Goal: Contribute content: Contribute content

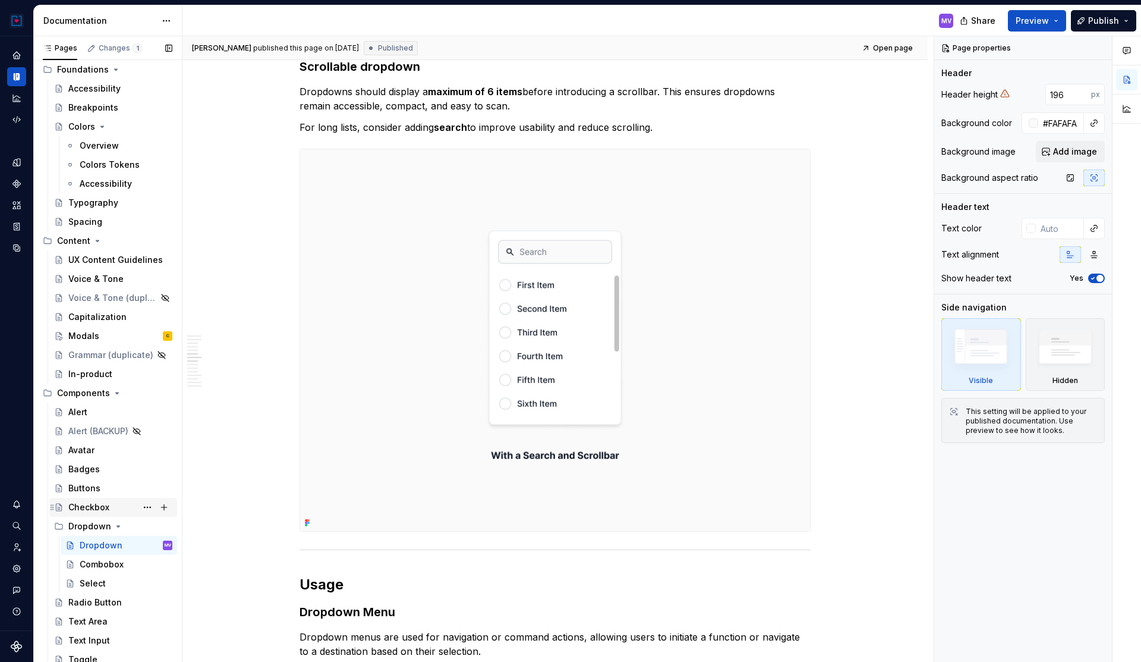
scroll to position [106, 0]
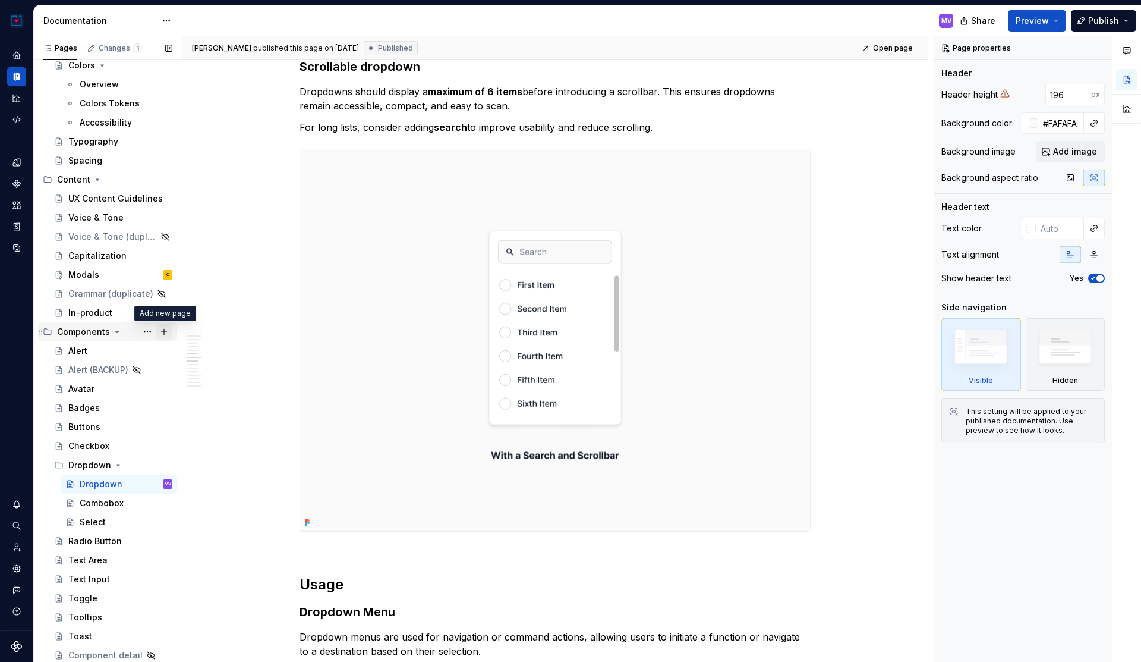
click at [163, 334] on button "Page tree" at bounding box center [164, 331] width 17 height 17
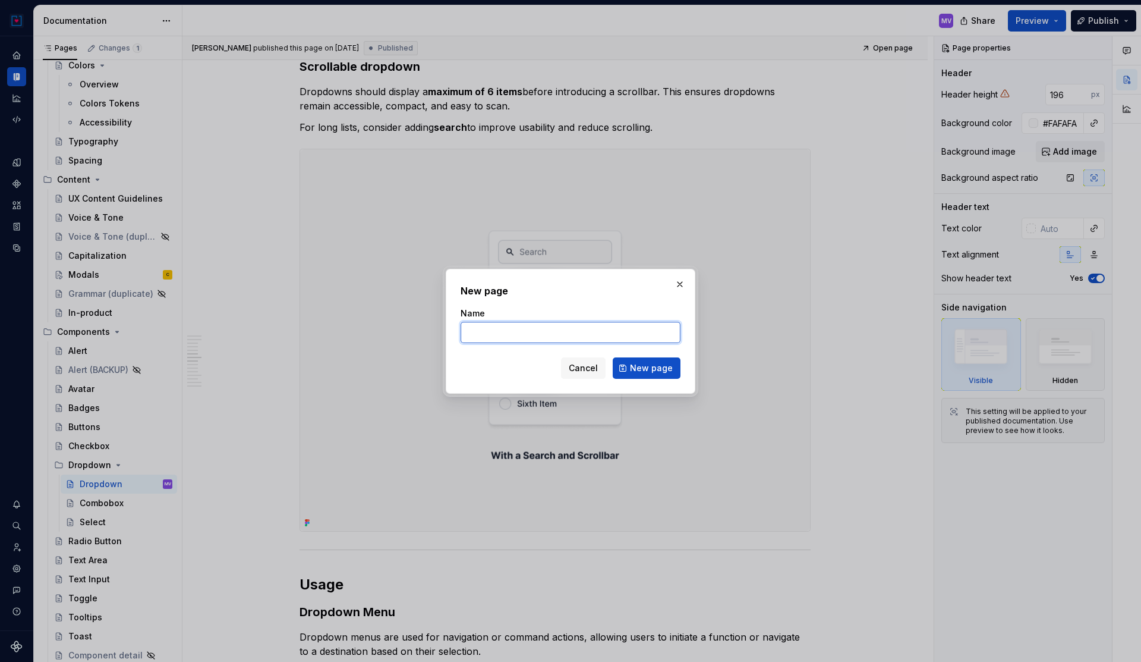
type textarea "*"
type input "Tabs"
click button "New page" at bounding box center [647, 367] width 68 height 21
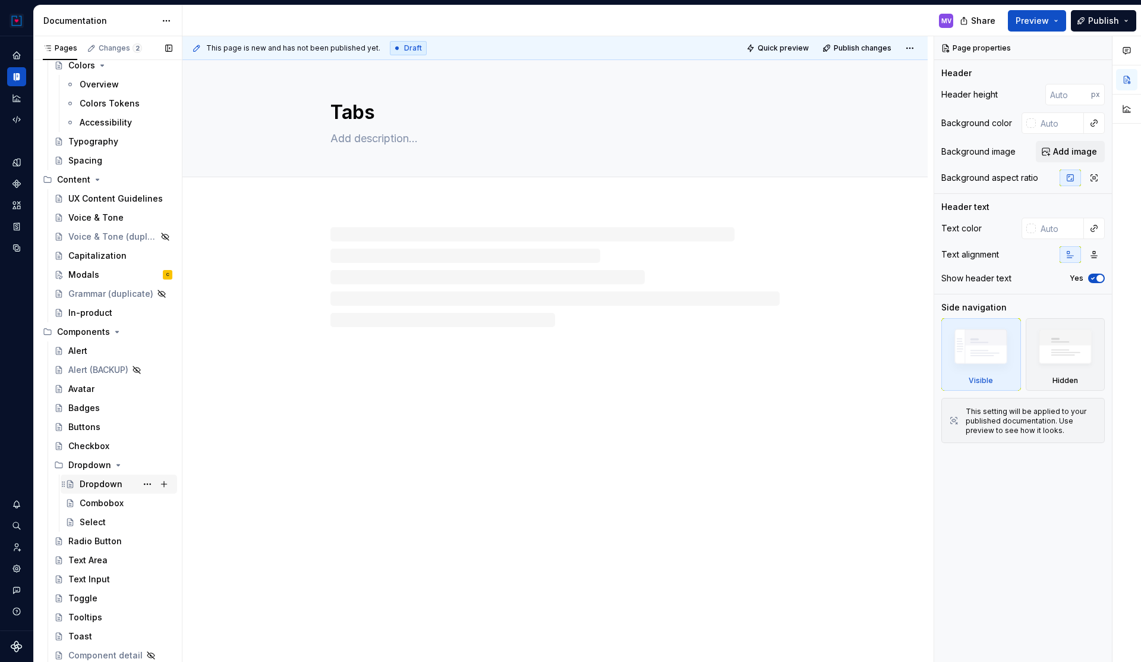
scroll to position [125, 0]
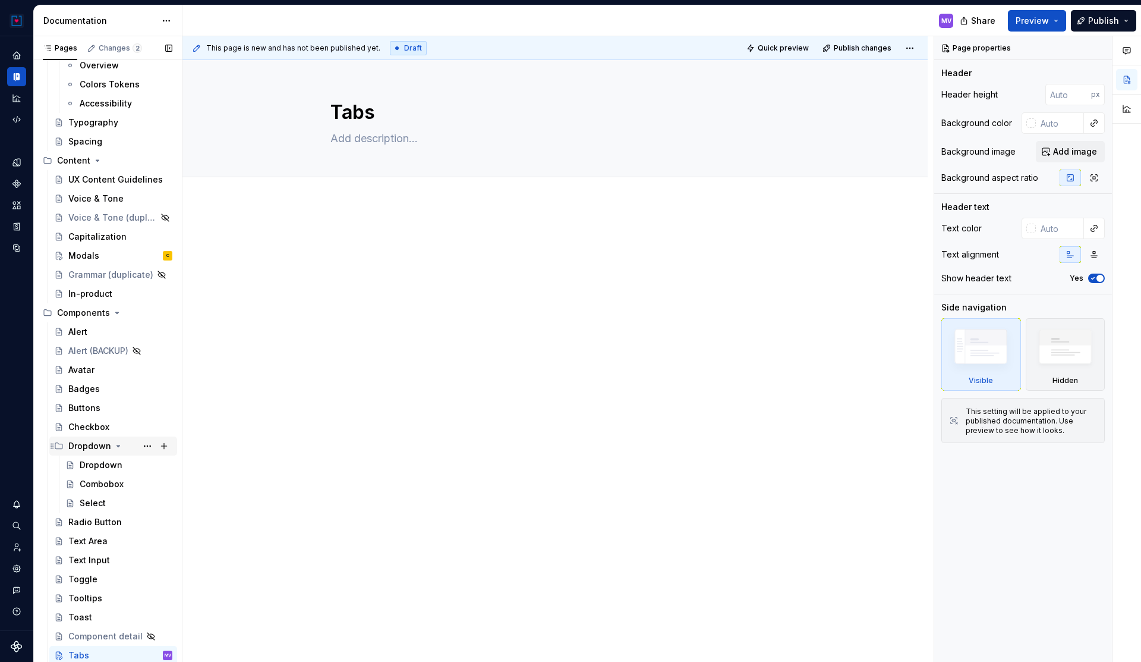
click at [115, 444] on icon "Page tree" at bounding box center [119, 446] width 10 height 10
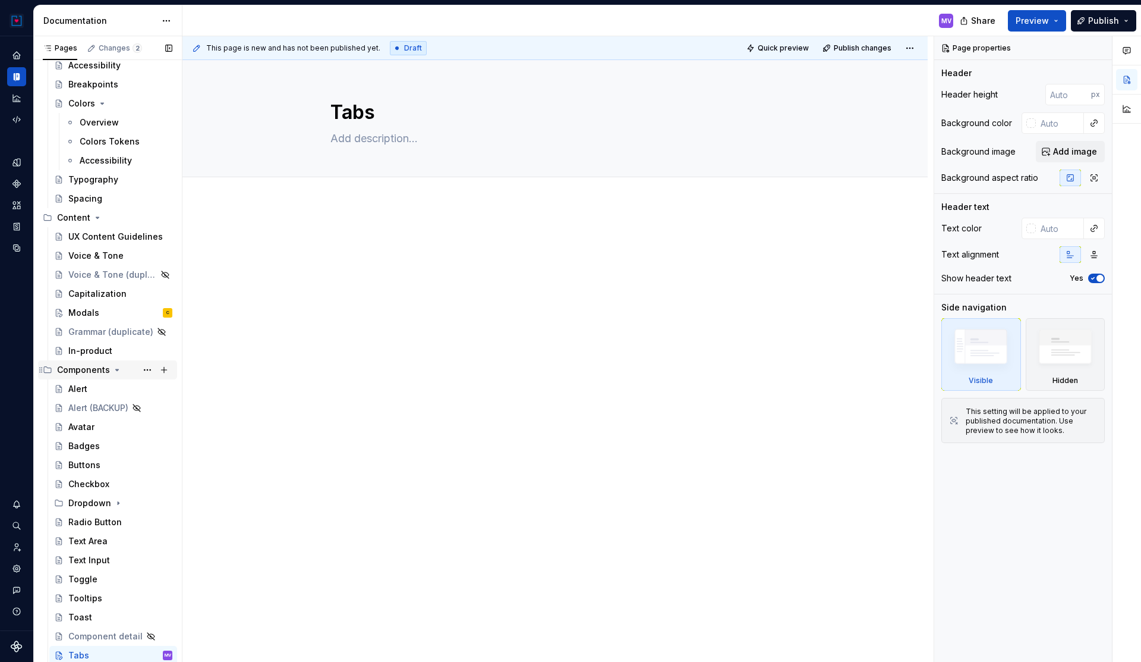
scroll to position [0, 0]
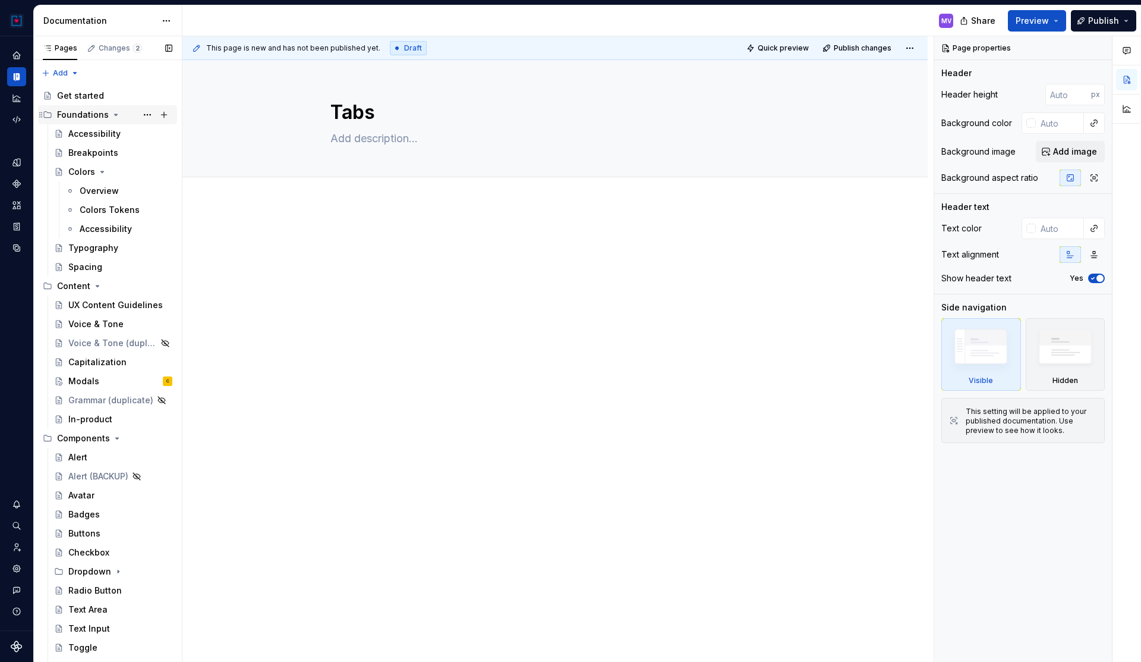
click at [115, 114] on icon "Page tree" at bounding box center [116, 114] width 3 height 1
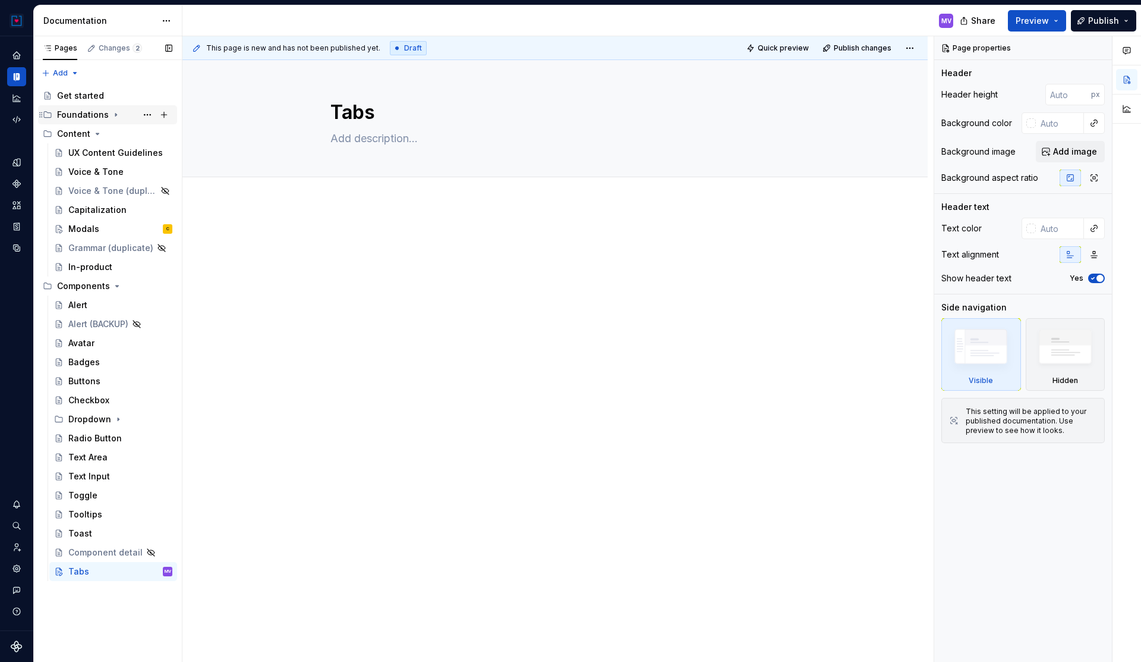
click at [115, 114] on icon "Page tree" at bounding box center [115, 115] width 1 height 3
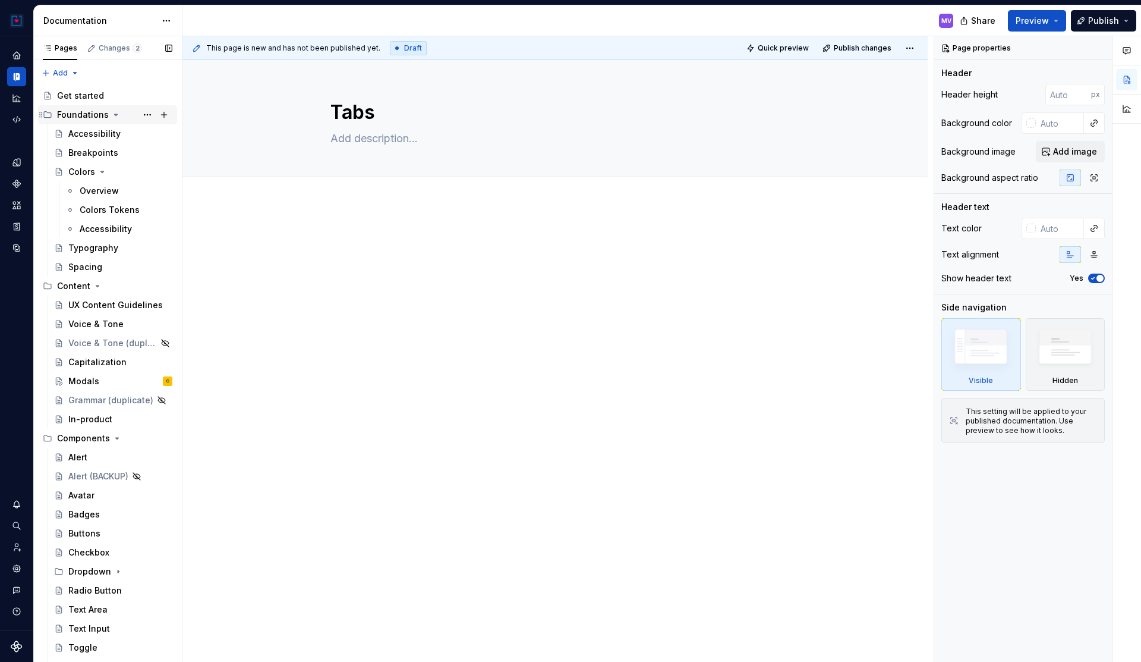
click at [115, 114] on icon "Page tree" at bounding box center [116, 114] width 3 height 1
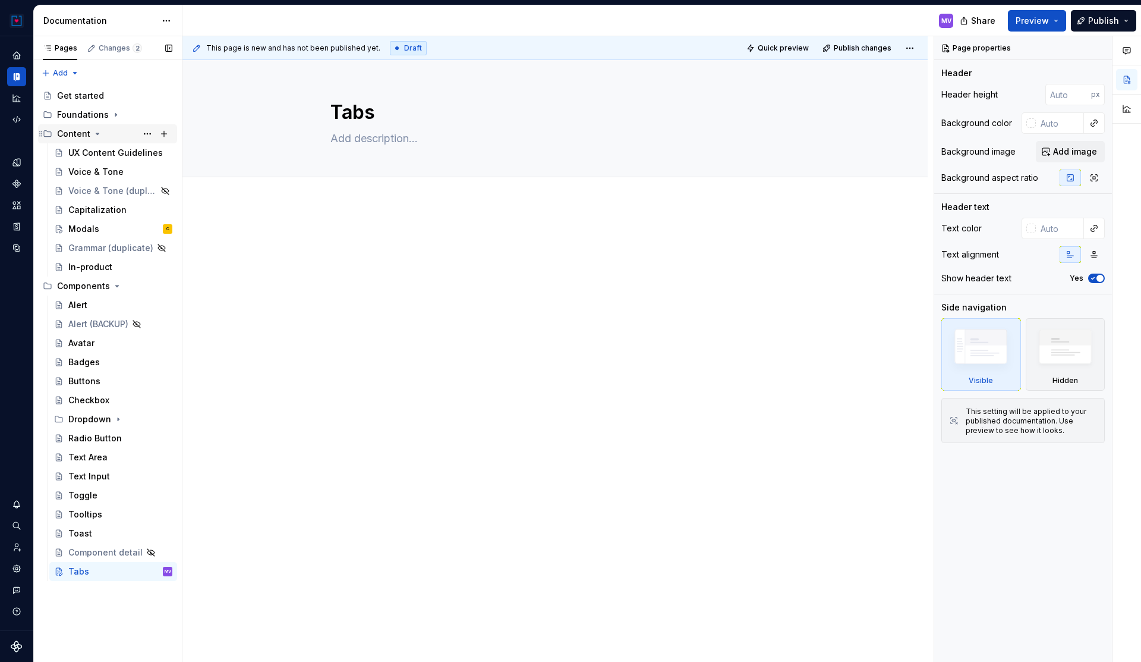
click at [96, 130] on icon "Page tree" at bounding box center [98, 134] width 10 height 10
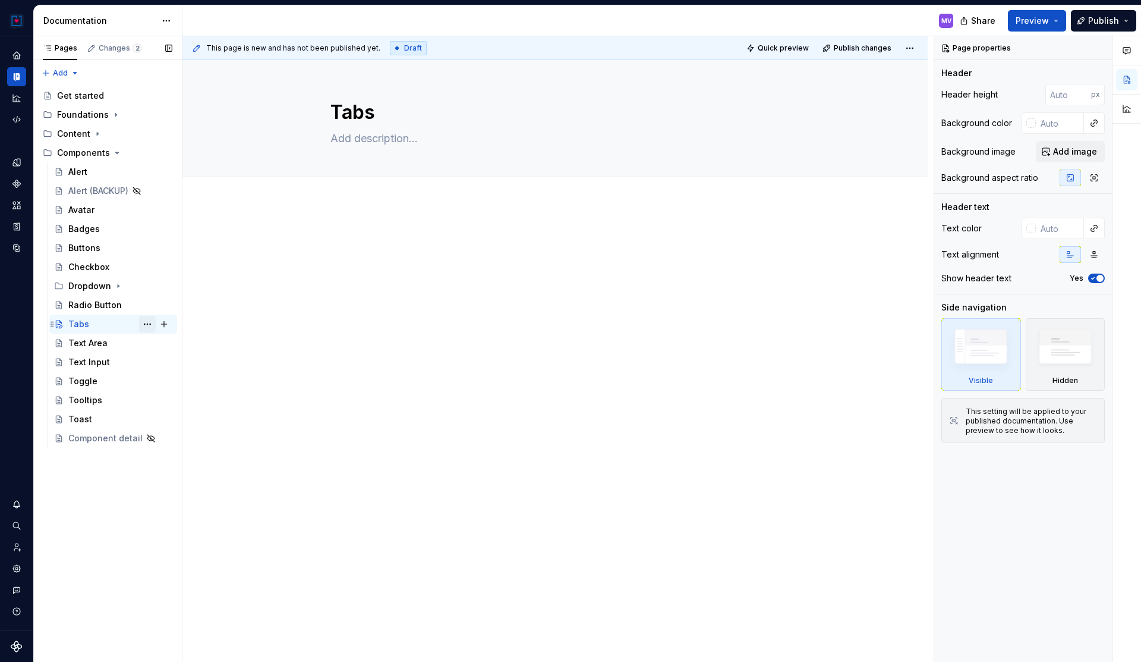
click at [146, 321] on button "Page tree" at bounding box center [147, 324] width 17 height 17
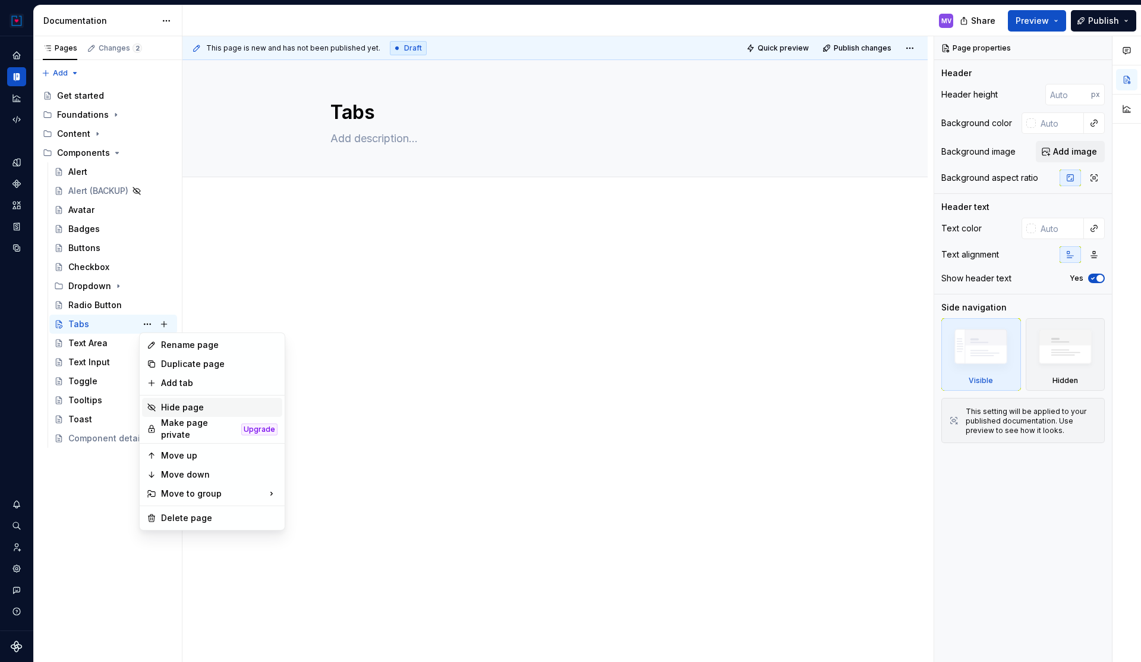
click at [185, 408] on div "Hide page" at bounding box center [219, 407] width 117 height 12
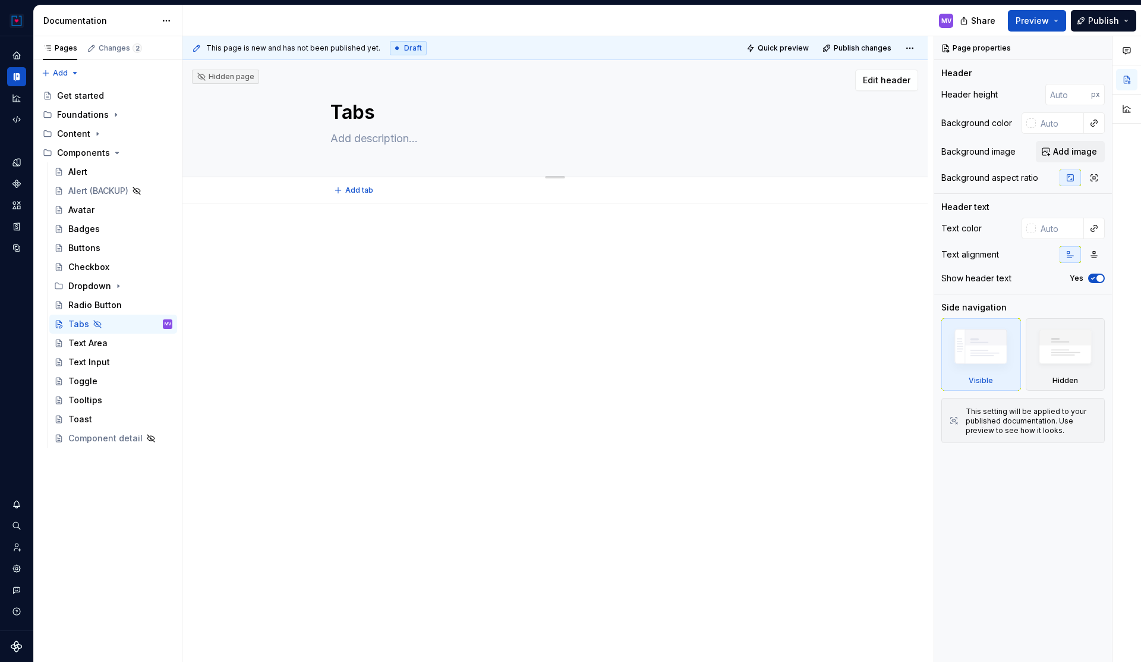
click at [384, 137] on textarea at bounding box center [552, 138] width 449 height 19
paste textarea "Use tabs to organize related content within the same view. They let users quick…"
type textarea "*"
type textarea "Use tabs to organize related content within the same view. They let users quick…"
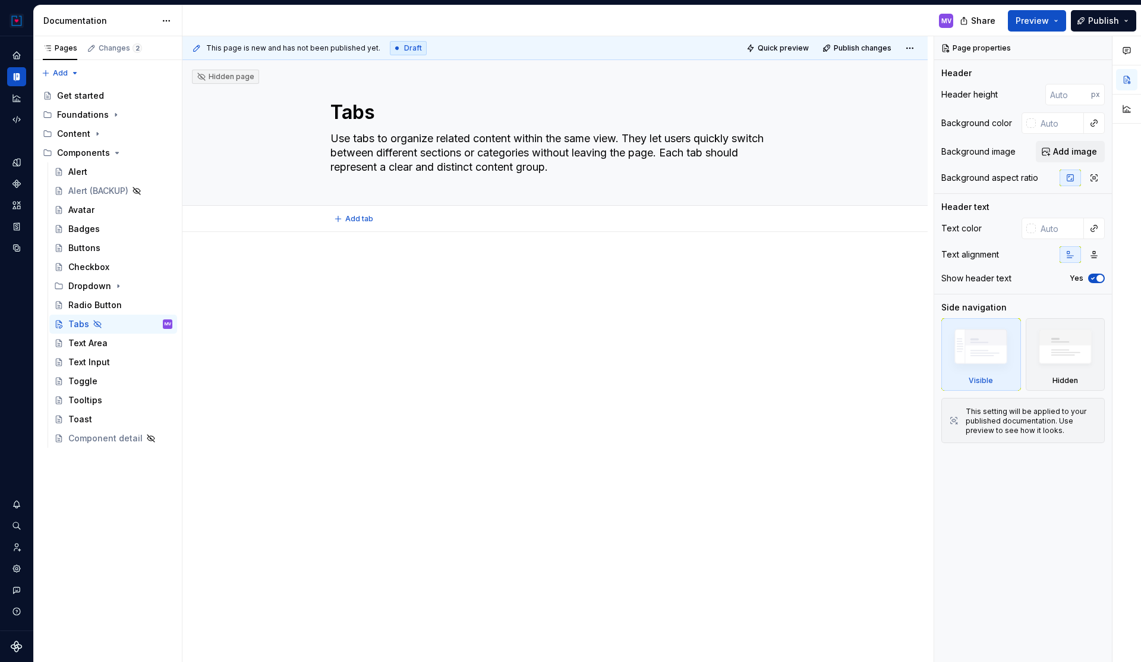
type textarea "*"
type textarea "Use tabs to organize related content within the same view. They let users quick…"
click at [362, 263] on p at bounding box center [555, 267] width 511 height 14
click at [115, 285] on icon "Page tree" at bounding box center [119, 286] width 10 height 10
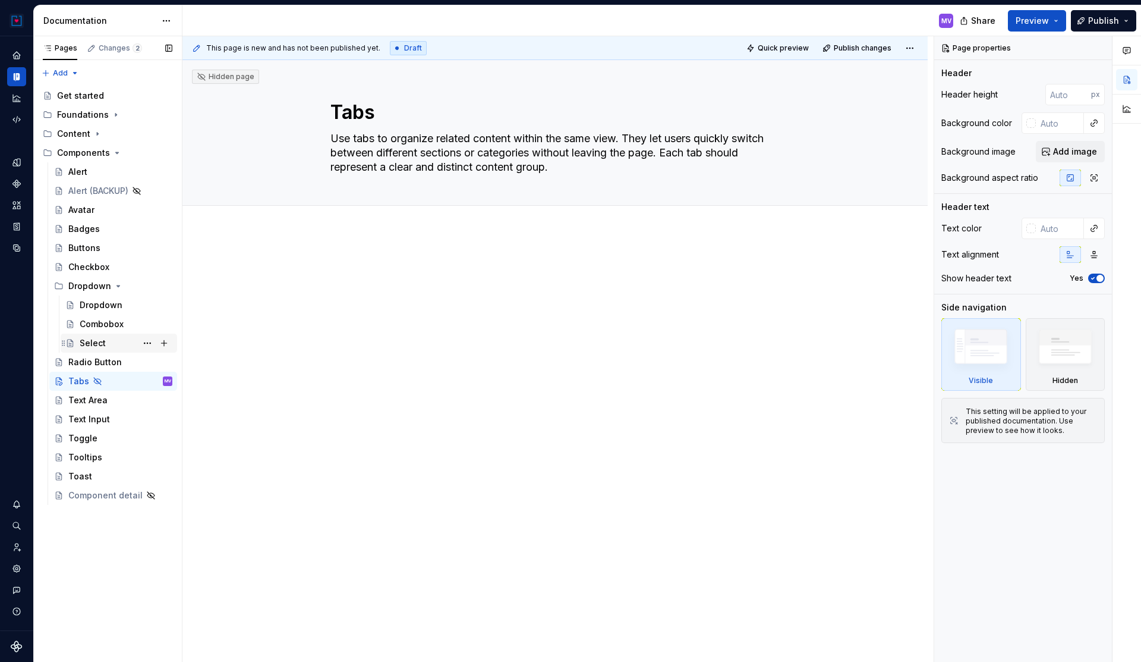
click at [93, 338] on div "Select" at bounding box center [93, 343] width 26 height 12
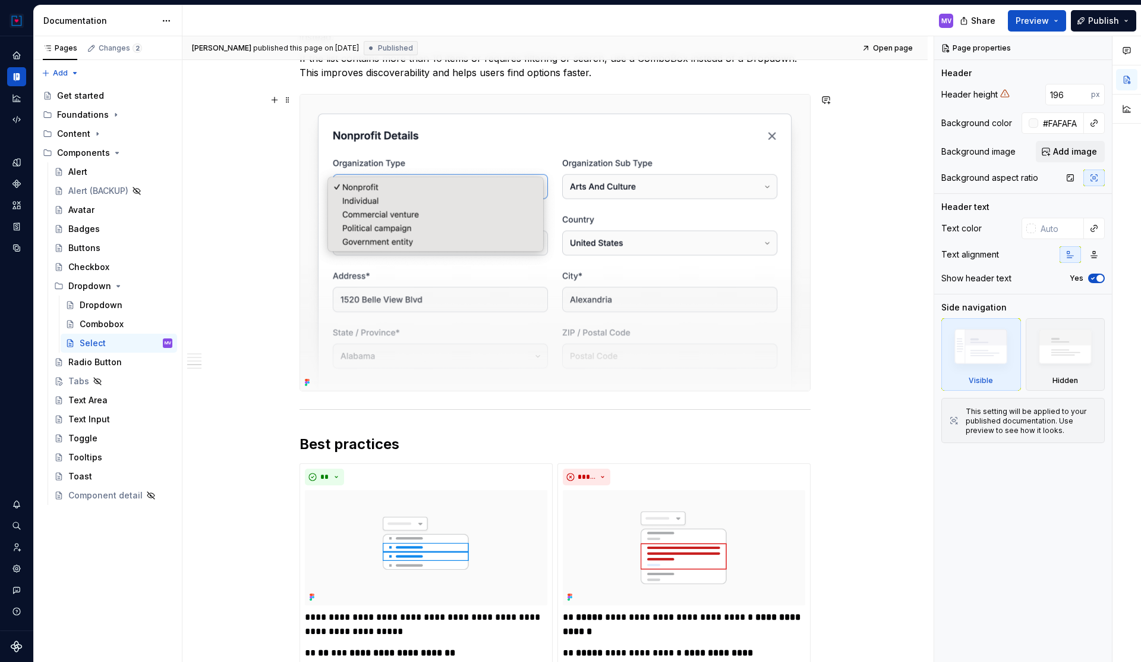
scroll to position [1407, 0]
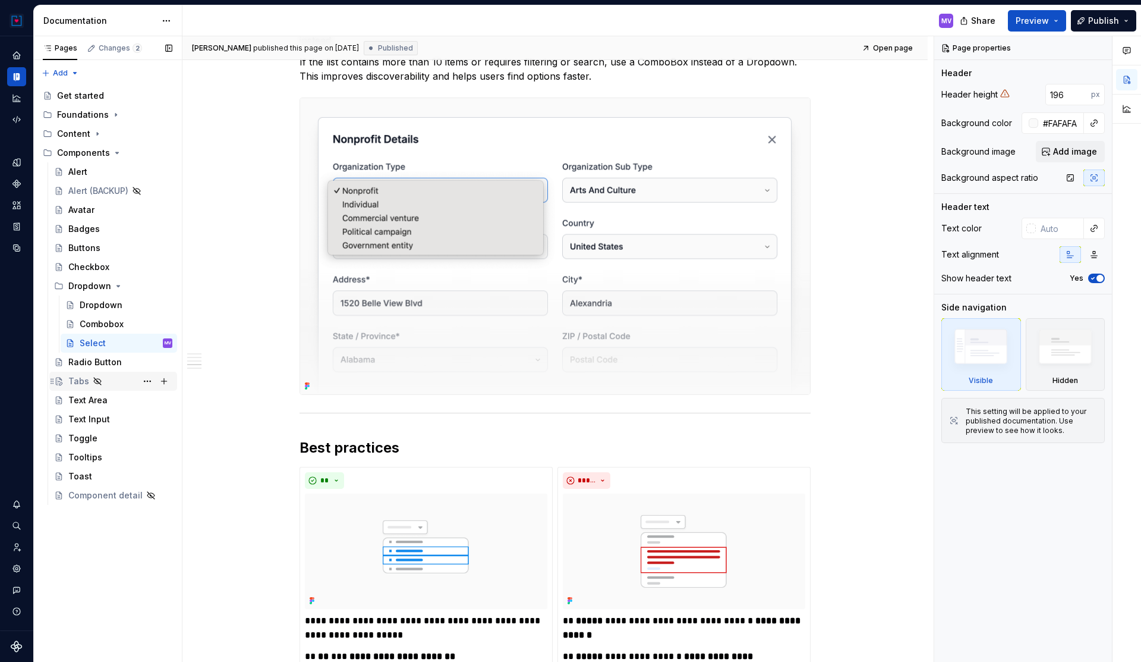
click at [84, 380] on div "Tabs" at bounding box center [78, 381] width 21 height 12
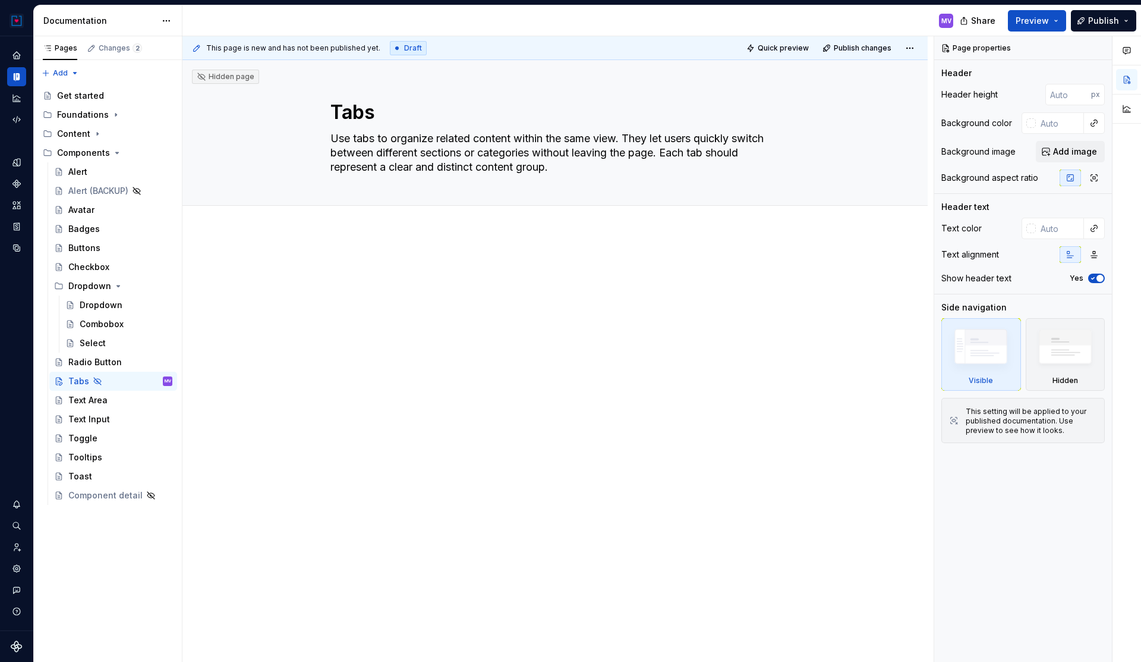
type textarea "*"
click at [357, 240] on div at bounding box center [555, 375] width 745 height 287
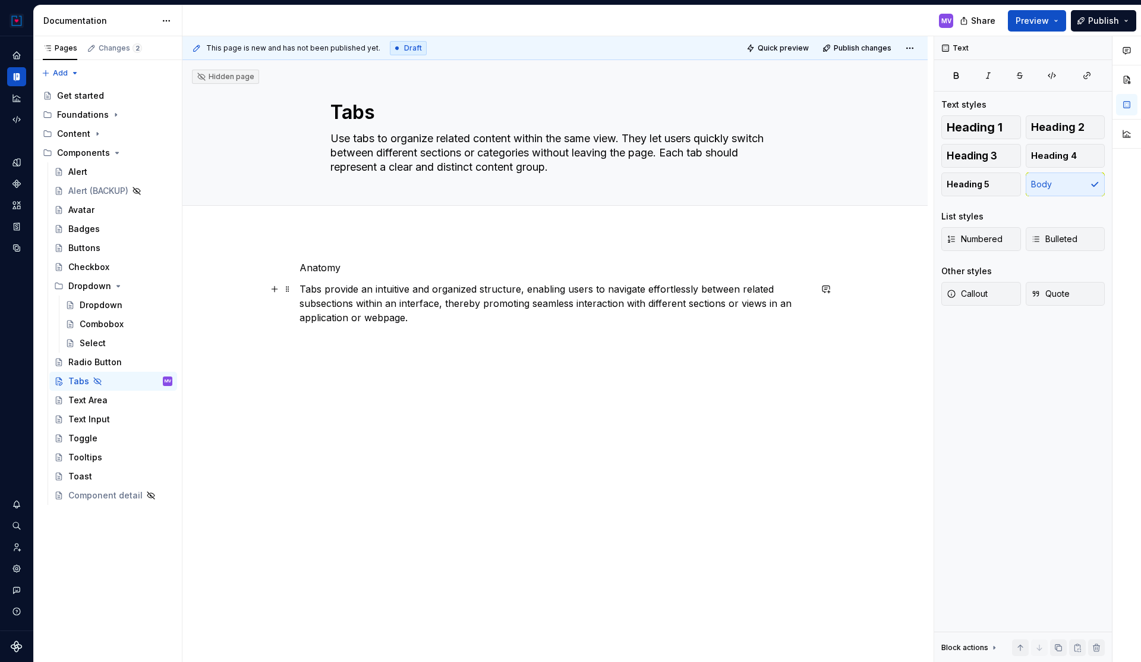
click at [462, 316] on p "Tabs provide an intuitive and organized structure, enabling users to navigate e…" at bounding box center [555, 303] width 511 height 43
click at [93, 359] on div "Radio Button" at bounding box center [95, 362] width 54 height 12
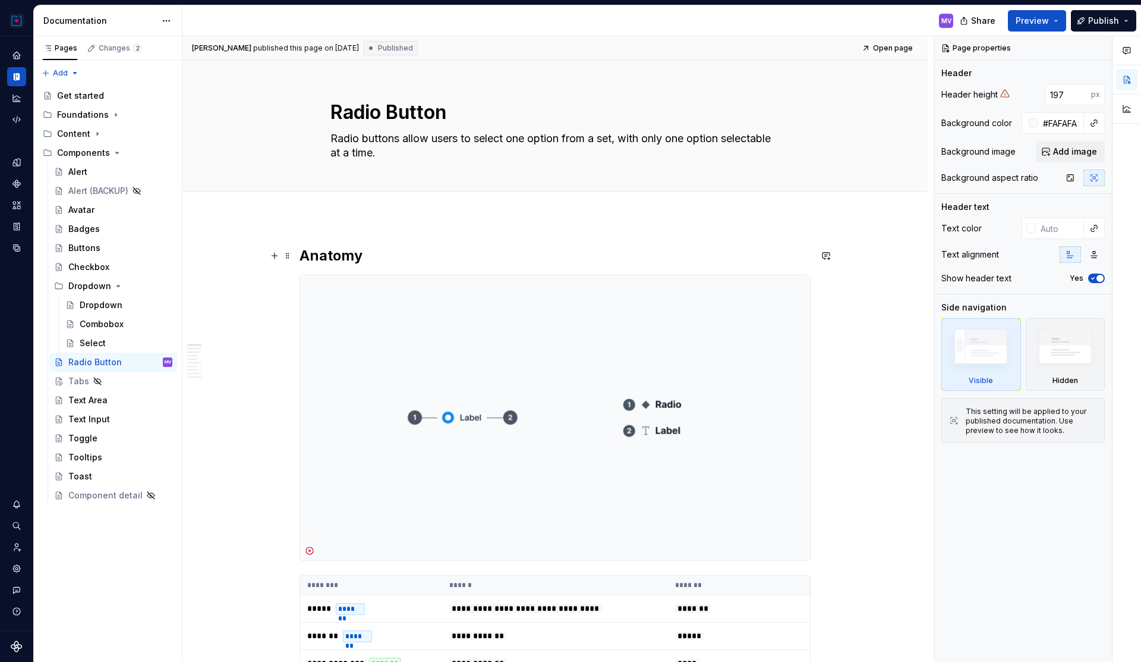
click at [335, 256] on strong "Anatomy" at bounding box center [331, 255] width 63 height 17
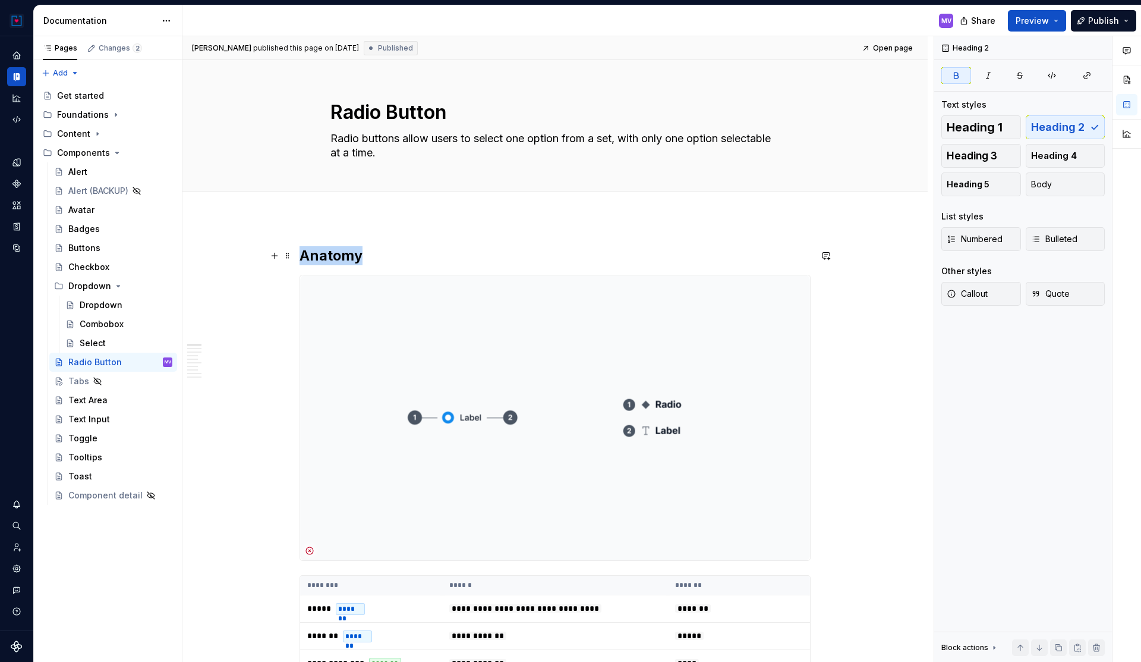
click at [335, 256] on strong "Anatomy" at bounding box center [331, 255] width 63 height 17
click at [74, 382] on div "Tabs" at bounding box center [78, 381] width 21 height 12
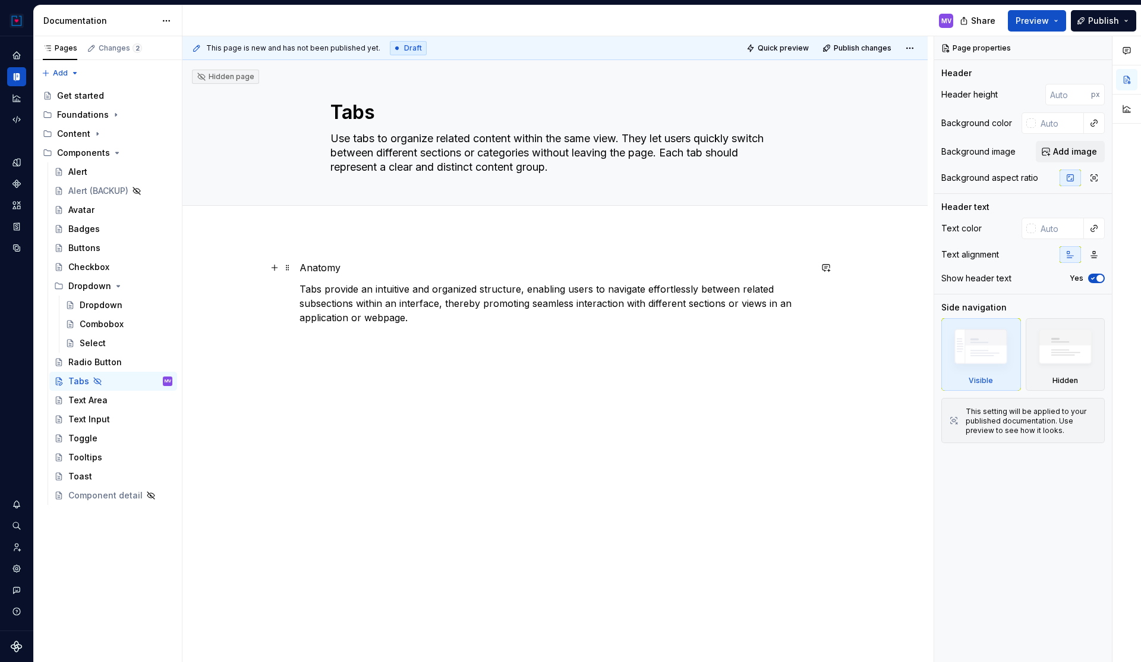
type textarea "*"
click at [326, 266] on p "Anatomy" at bounding box center [555, 267] width 511 height 14
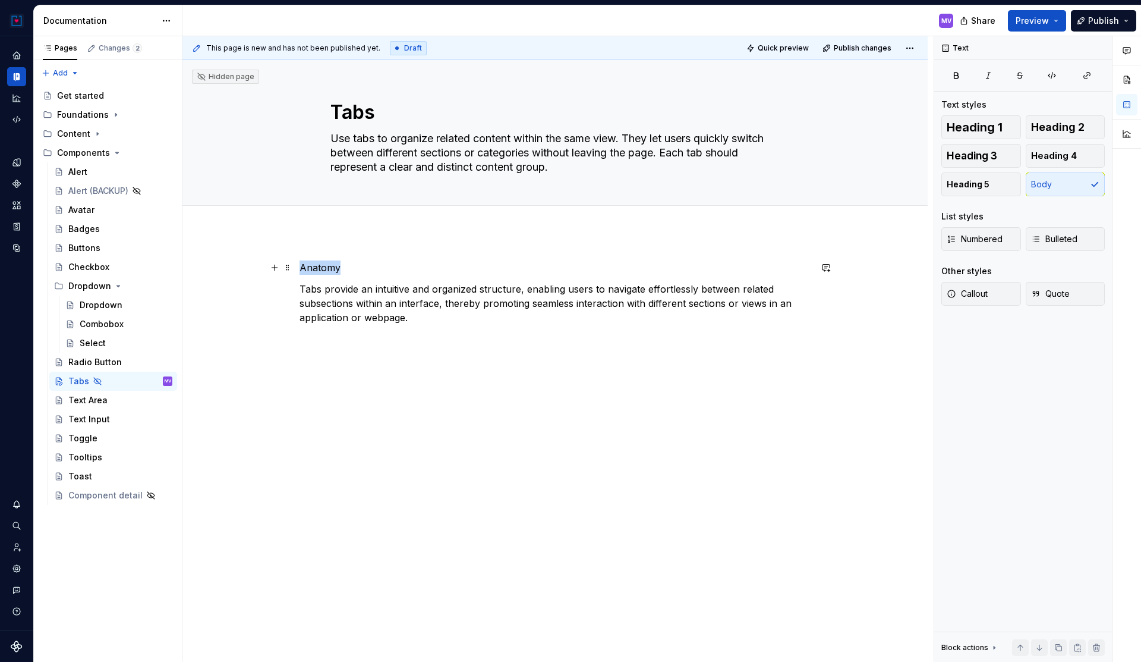
click at [326, 266] on p "Anatomy" at bounding box center [555, 267] width 511 height 14
click at [396, 247] on button "button" at bounding box center [396, 245] width 17 height 17
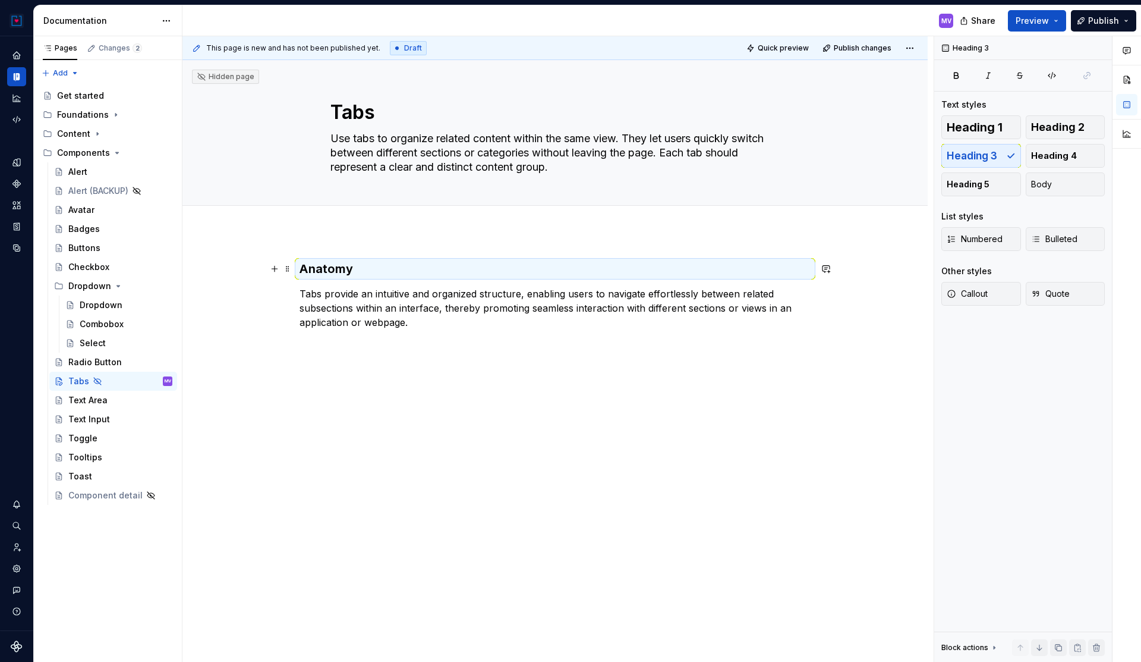
click at [335, 269] on h3 "Anatomy" at bounding box center [555, 268] width 511 height 17
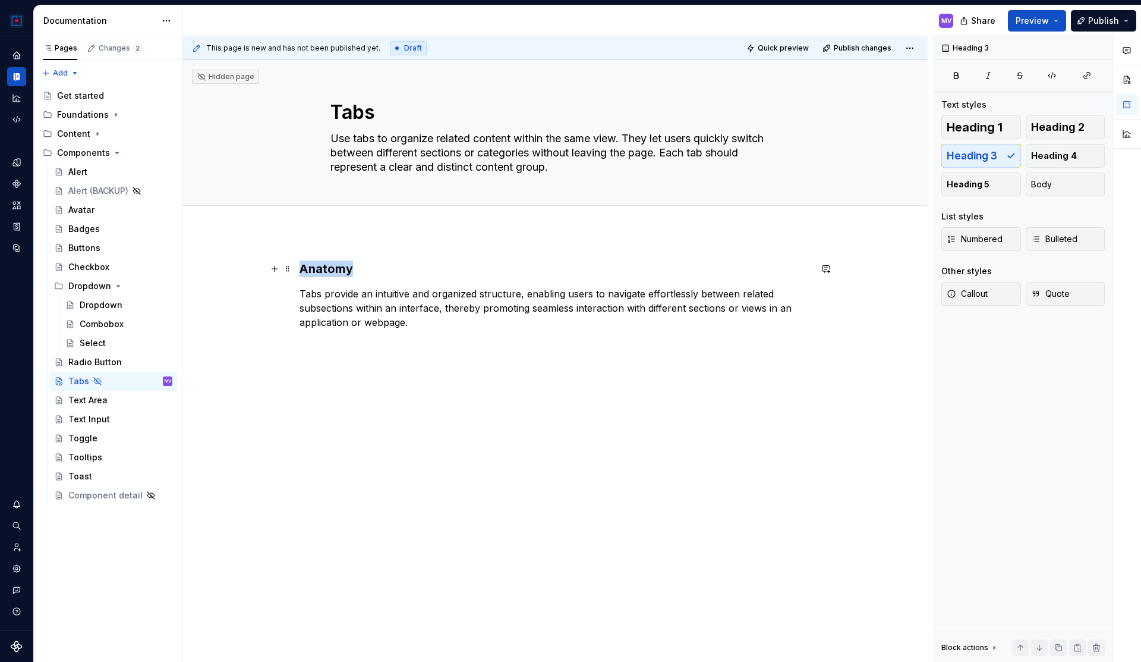
click at [335, 269] on h3 "Anatomy" at bounding box center [555, 268] width 511 height 17
click at [395, 242] on button "button" at bounding box center [397, 245] width 17 height 17
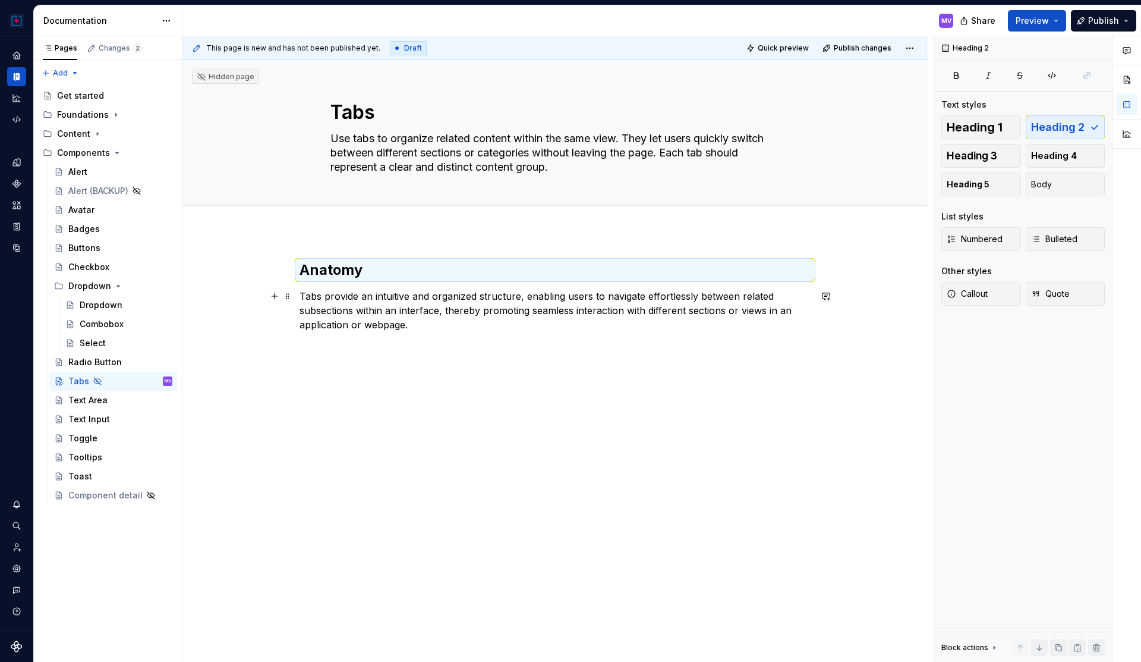
click at [387, 310] on p "Tabs provide an intuitive and organized structure, enabling users to navigate e…" at bounding box center [555, 310] width 511 height 43
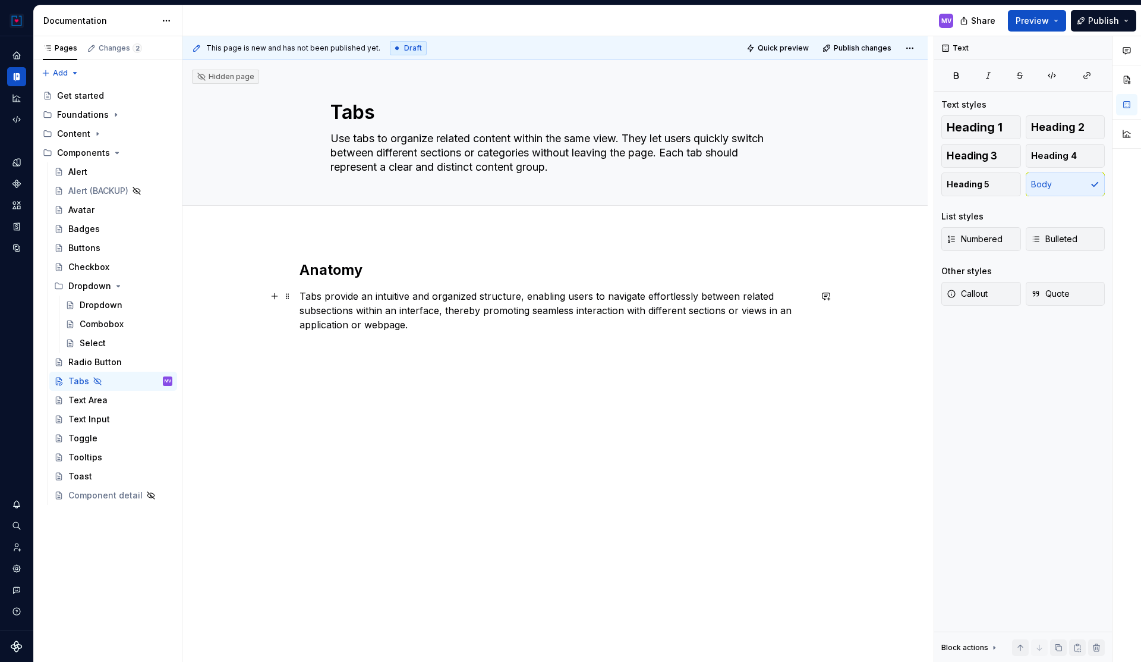
click at [422, 320] on p "Tabs provide an intuitive and organized structure, enabling users to navigate e…" at bounding box center [555, 310] width 511 height 43
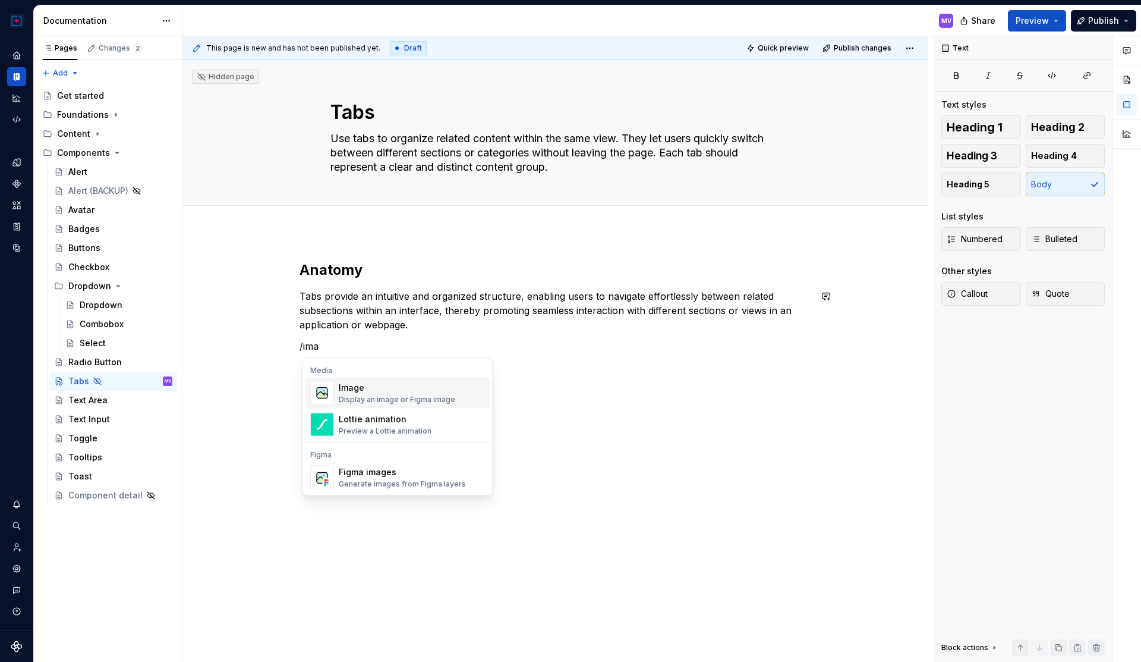
click at [380, 391] on div "Image" at bounding box center [397, 388] width 117 height 12
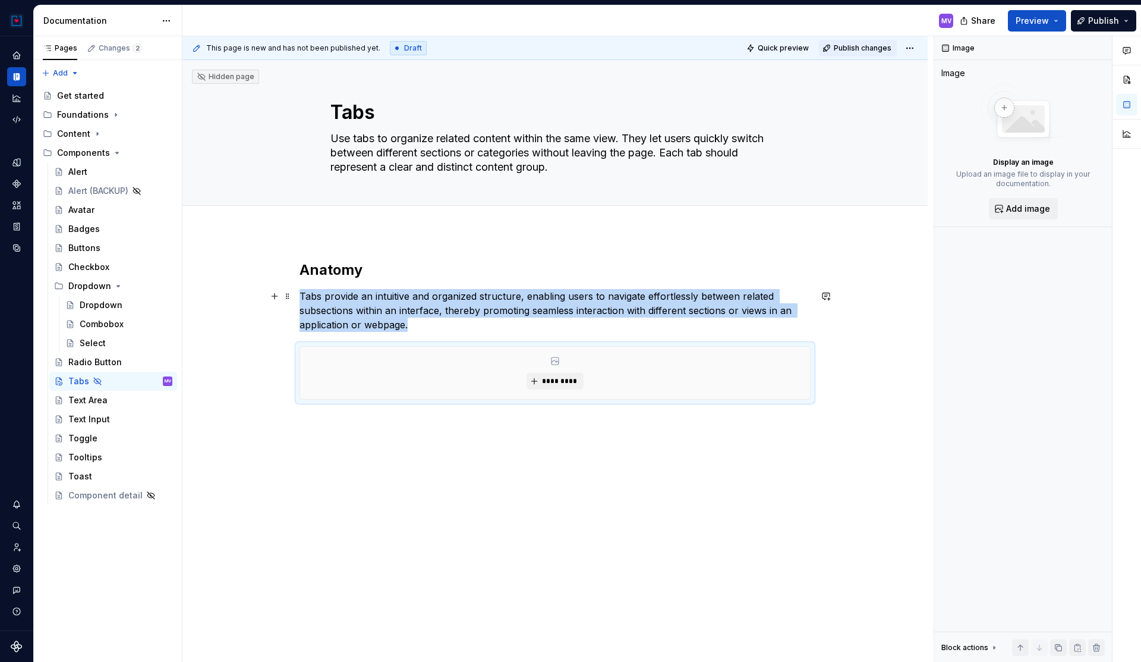
type textarea "*"
click at [559, 378] on span "*********" at bounding box center [560, 381] width 36 height 10
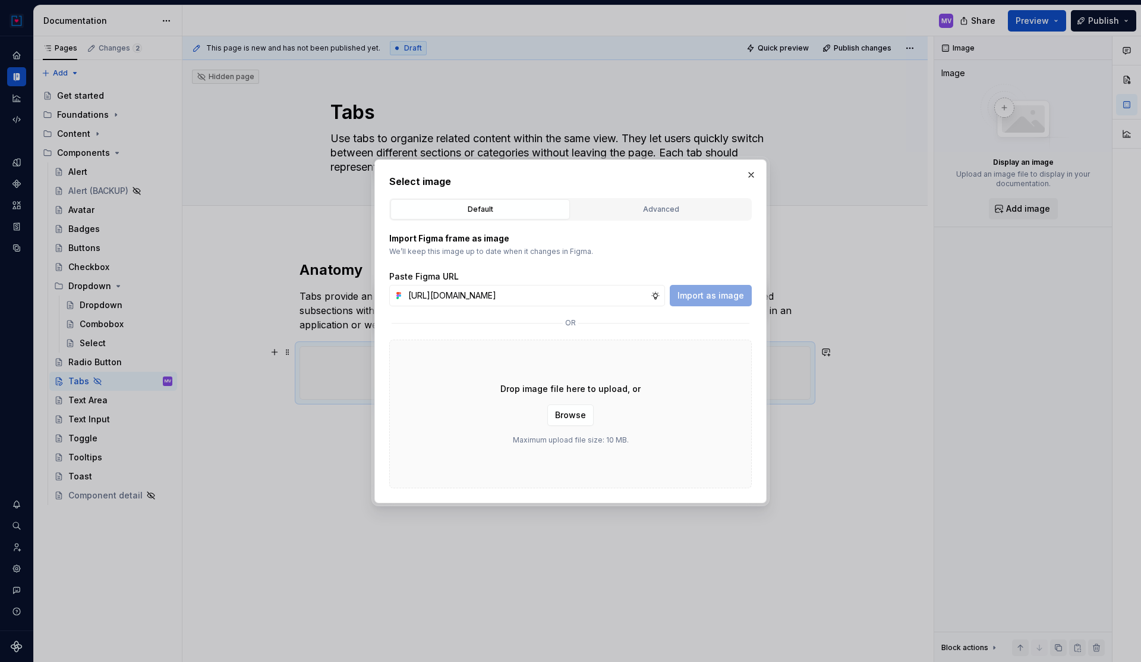
scroll to position [0, 251]
type input "[URL][DOMAIN_NAME]"
click at [706, 291] on span "Import as image" at bounding box center [711, 296] width 67 height 12
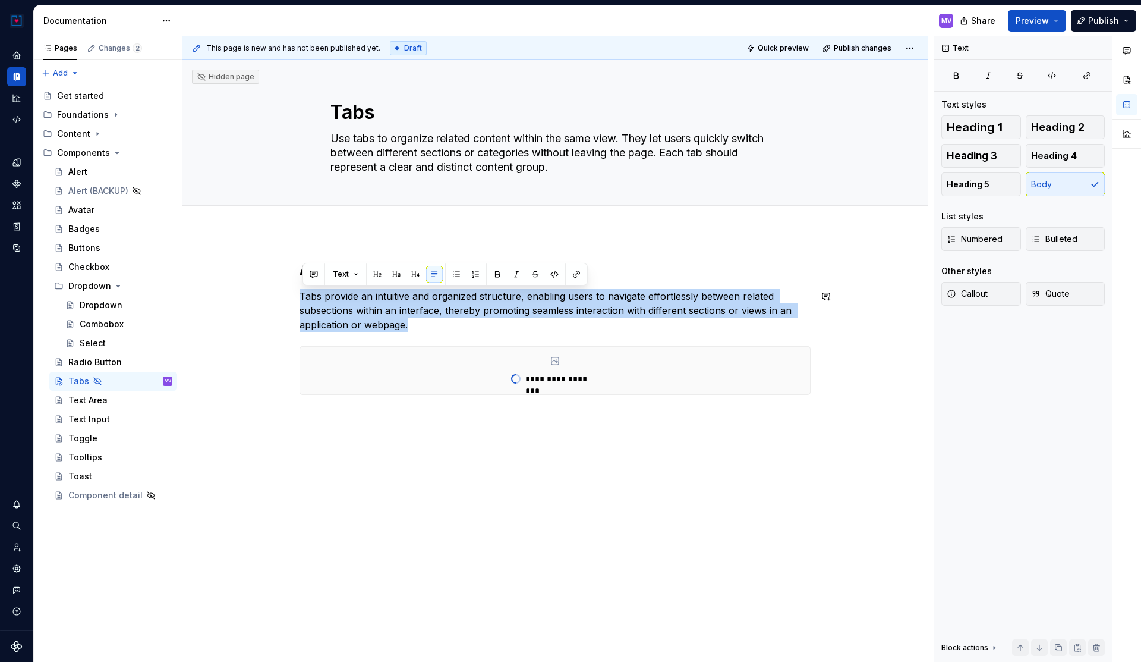
drag, startPoint x: 445, startPoint y: 326, endPoint x: 282, endPoint y: 287, distance: 167.5
click at [282, 287] on div "**********" at bounding box center [555, 420] width 745 height 376
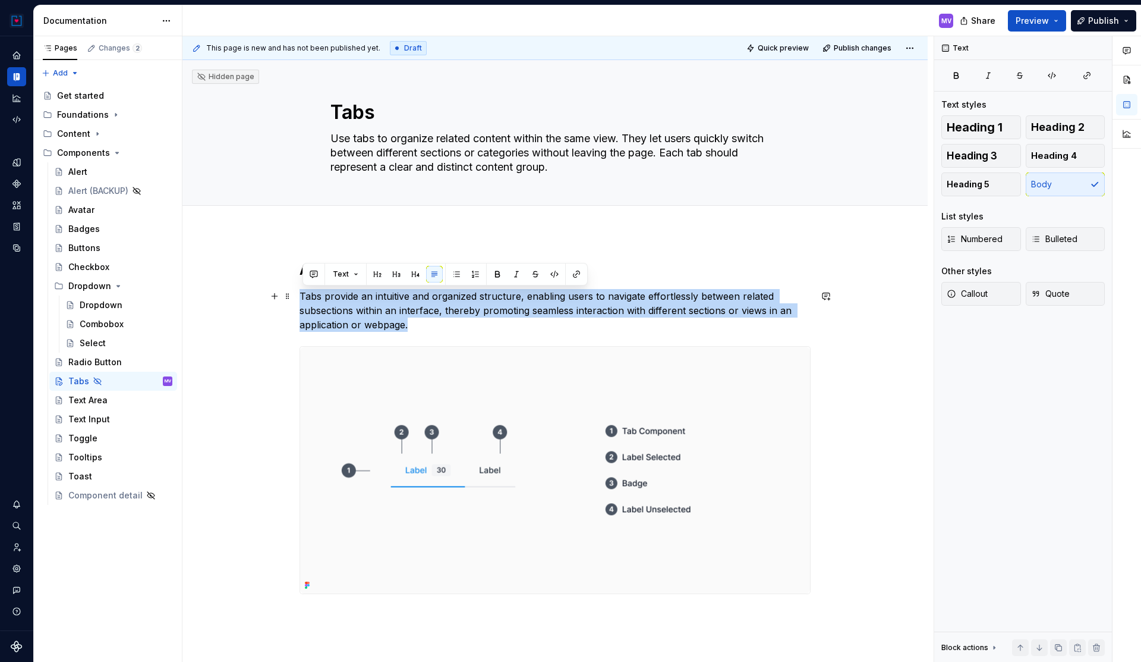
drag, startPoint x: 420, startPoint y: 323, endPoint x: 303, endPoint y: 296, distance: 120.8
click at [303, 296] on p "Tabs provide an intuitive and organized structure, enabling users to navigate e…" at bounding box center [555, 310] width 511 height 43
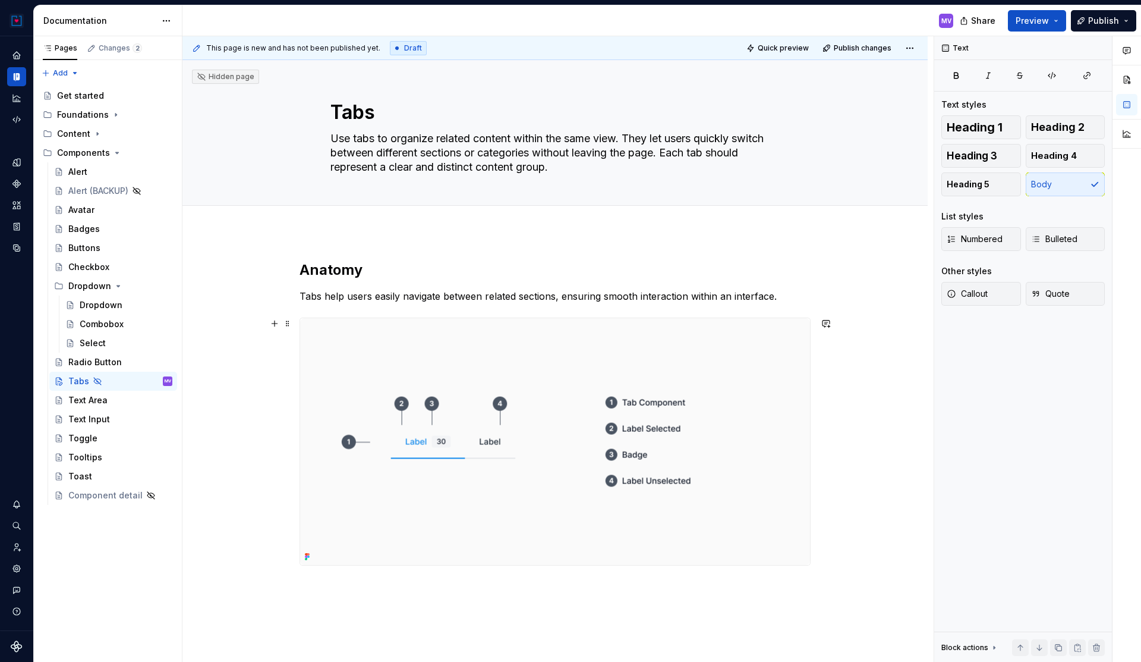
click at [416, 348] on img at bounding box center [555, 441] width 510 height 247
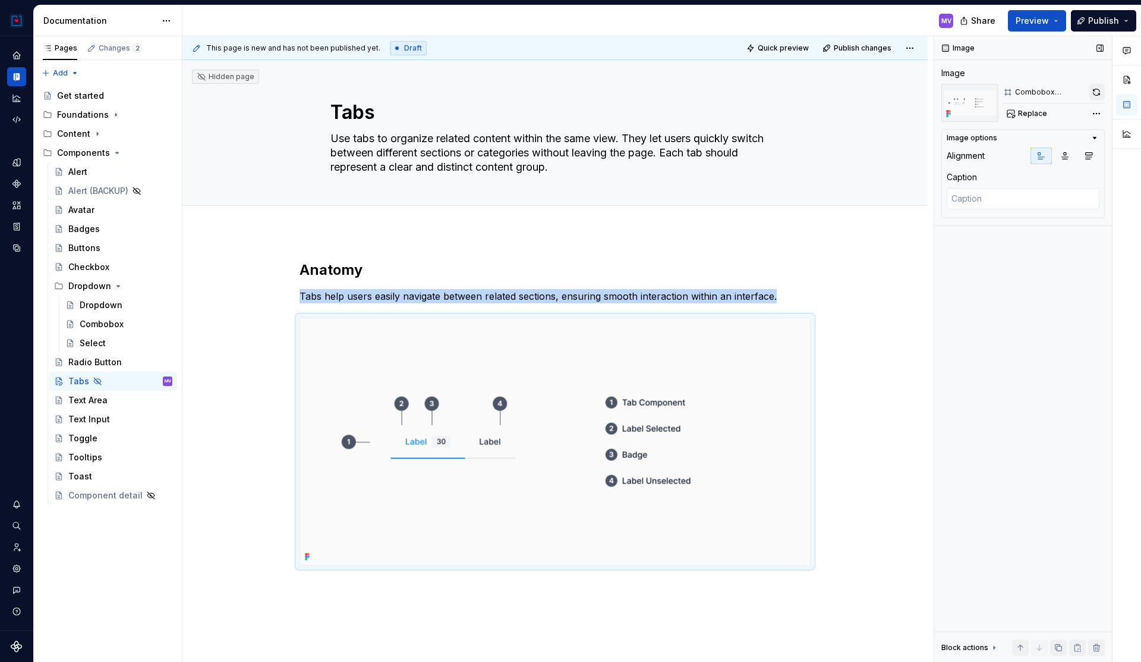
click at [1096, 89] on button "button" at bounding box center [1097, 92] width 17 height 17
click at [641, 350] on img at bounding box center [555, 441] width 510 height 247
click at [1094, 92] on button "button" at bounding box center [1097, 92] width 17 height 17
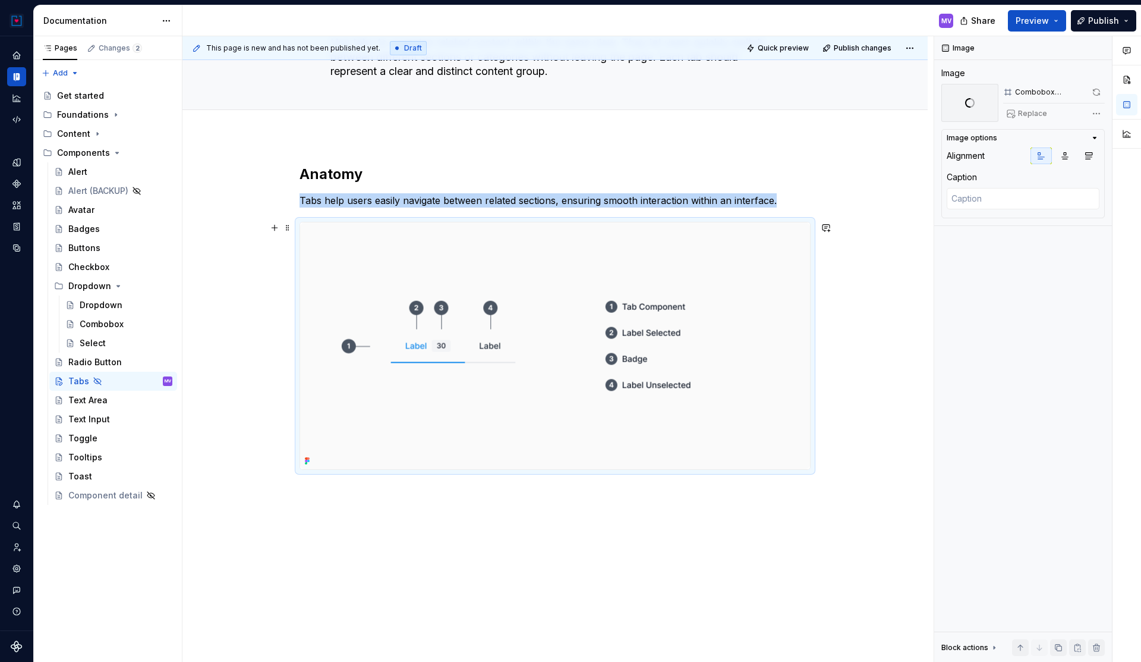
scroll to position [116, 0]
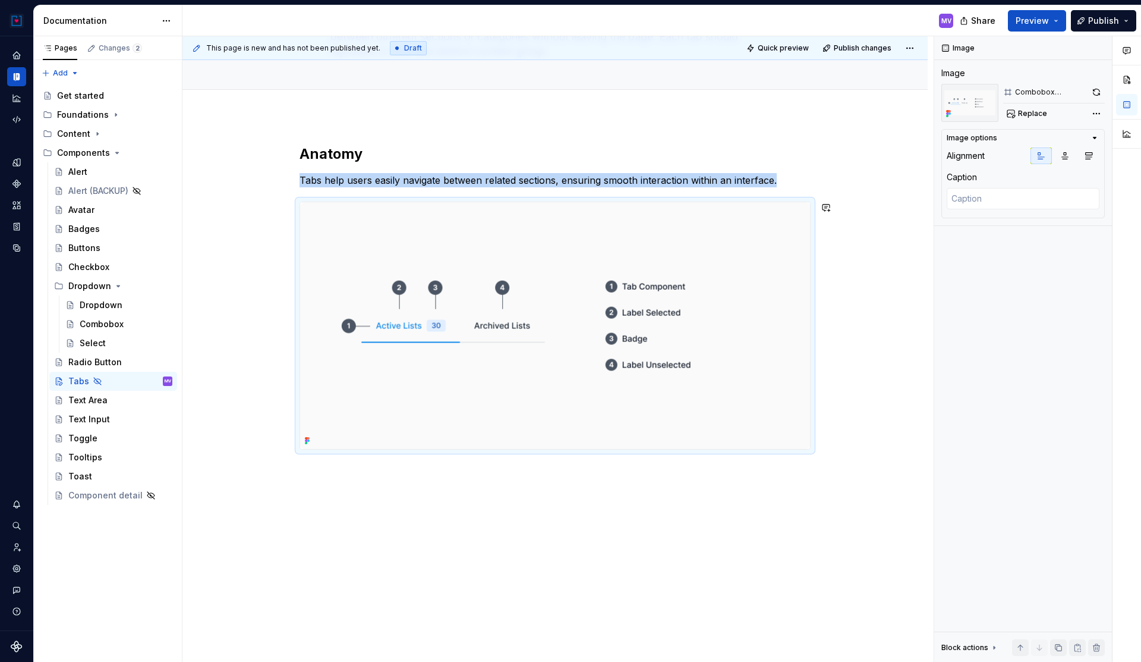
click at [490, 504] on div "Anatomy Tabs help users easily navigate between related sections, ensuring smoo…" at bounding box center [555, 389] width 745 height 546
click at [599, 471] on div "Anatomy Tabs help users easily navigate between related sections, ensuring smoo…" at bounding box center [555, 389] width 745 height 546
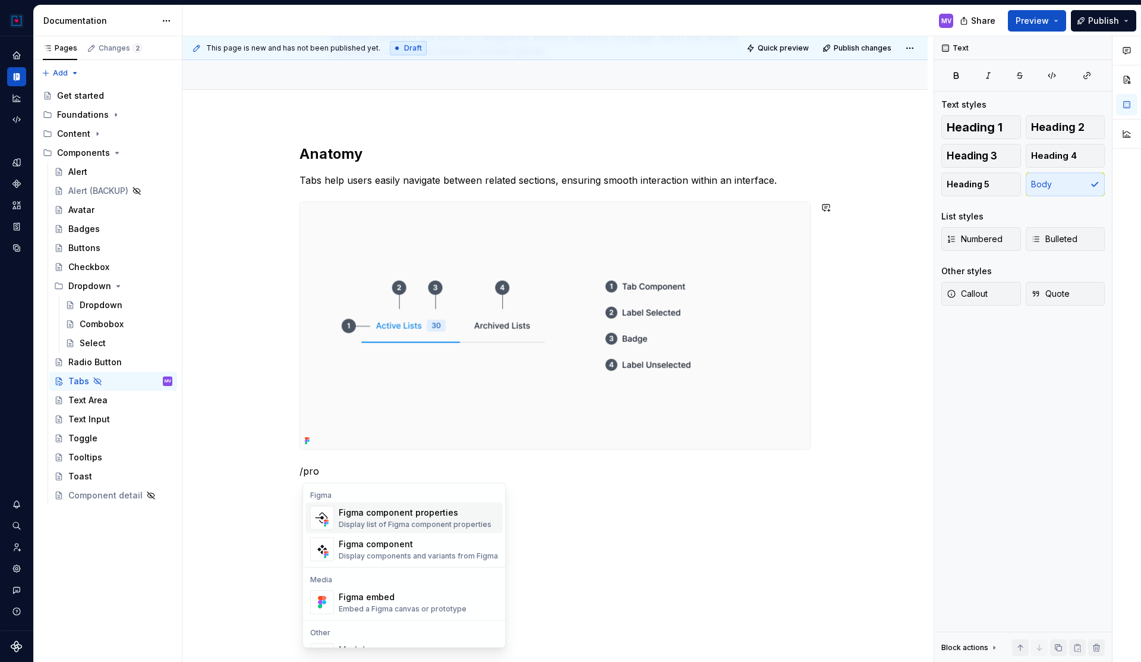
click at [451, 512] on div "Figma component properties" at bounding box center [415, 512] width 153 height 12
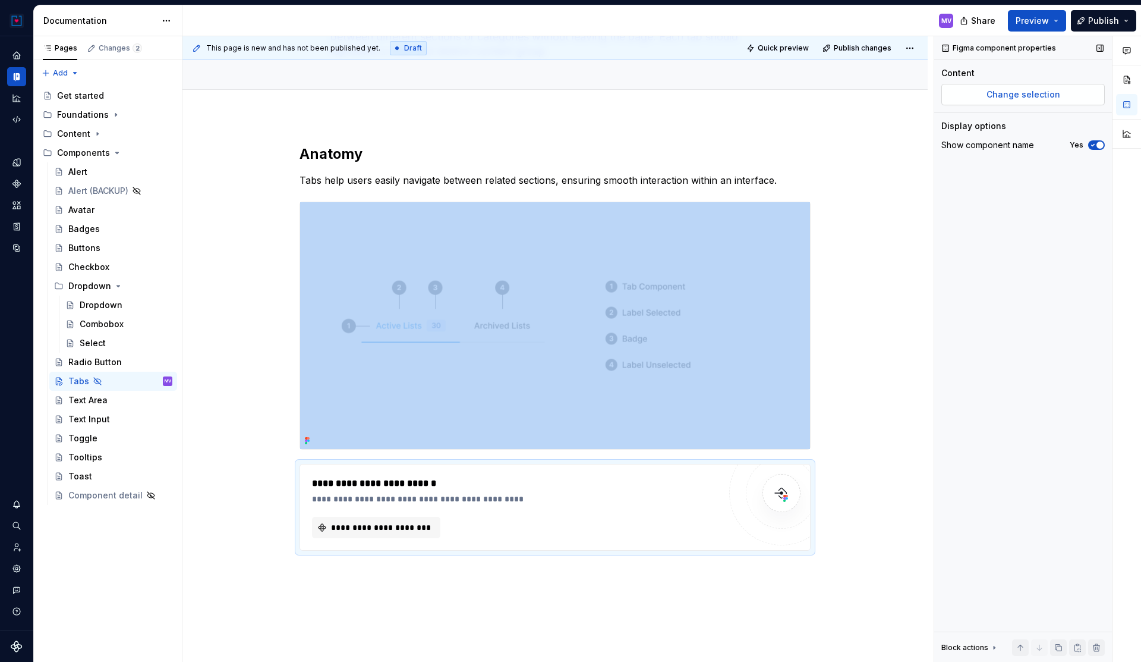
click at [1003, 92] on span "Change selection" at bounding box center [1024, 95] width 74 height 12
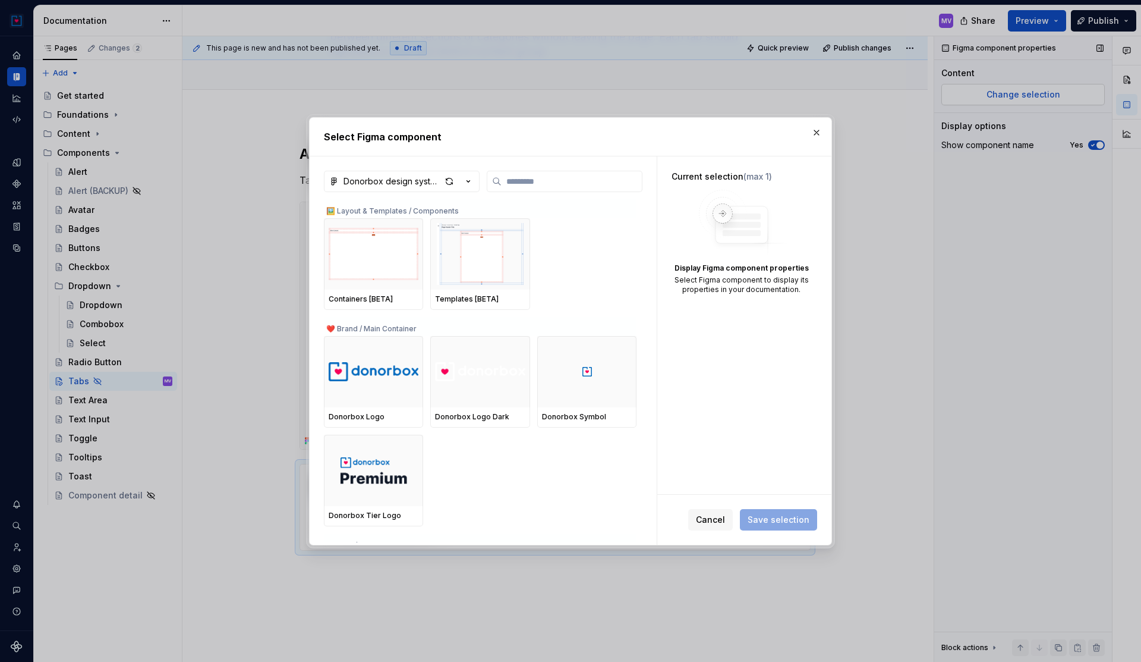
type textarea "*"
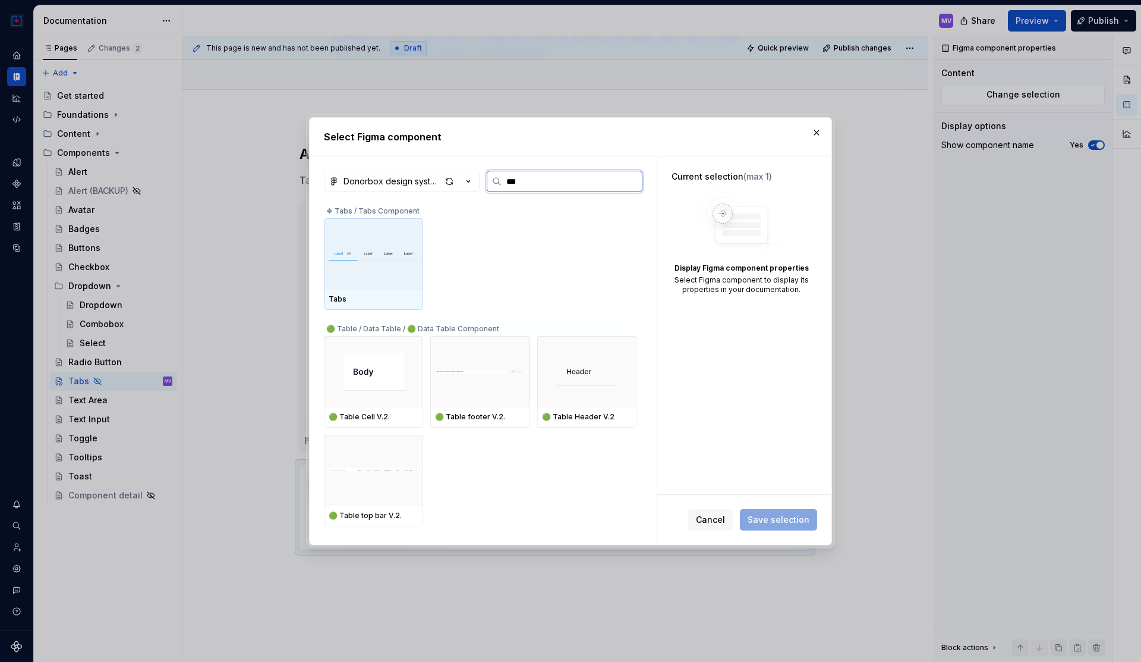
type input "****"
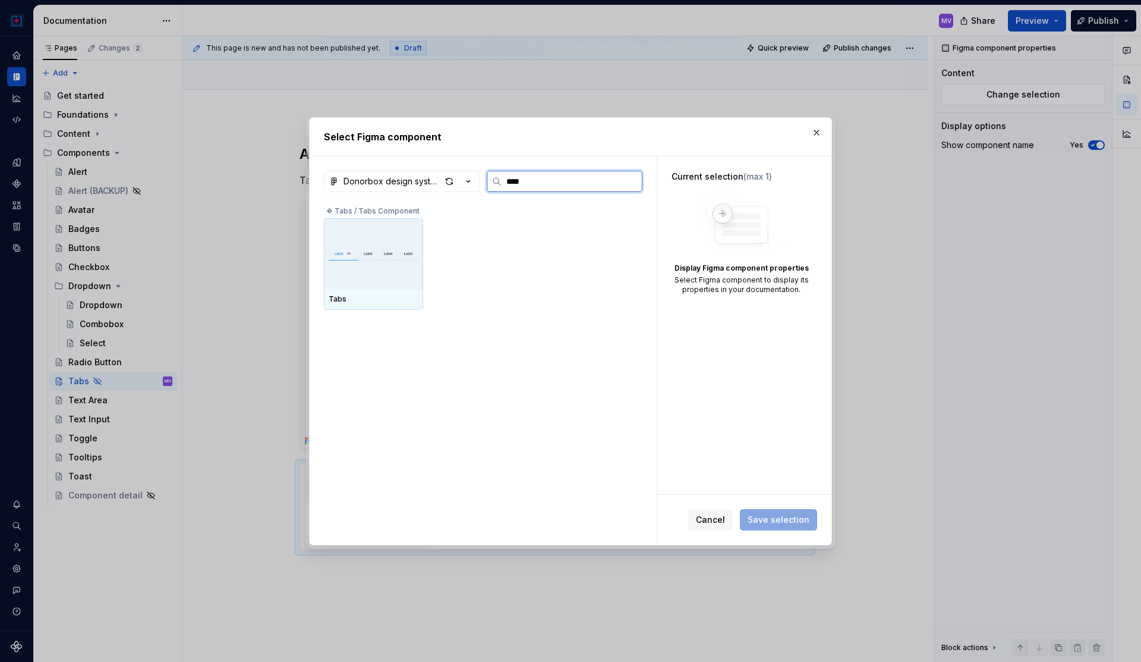
click at [401, 260] on img at bounding box center [374, 253] width 90 height 33
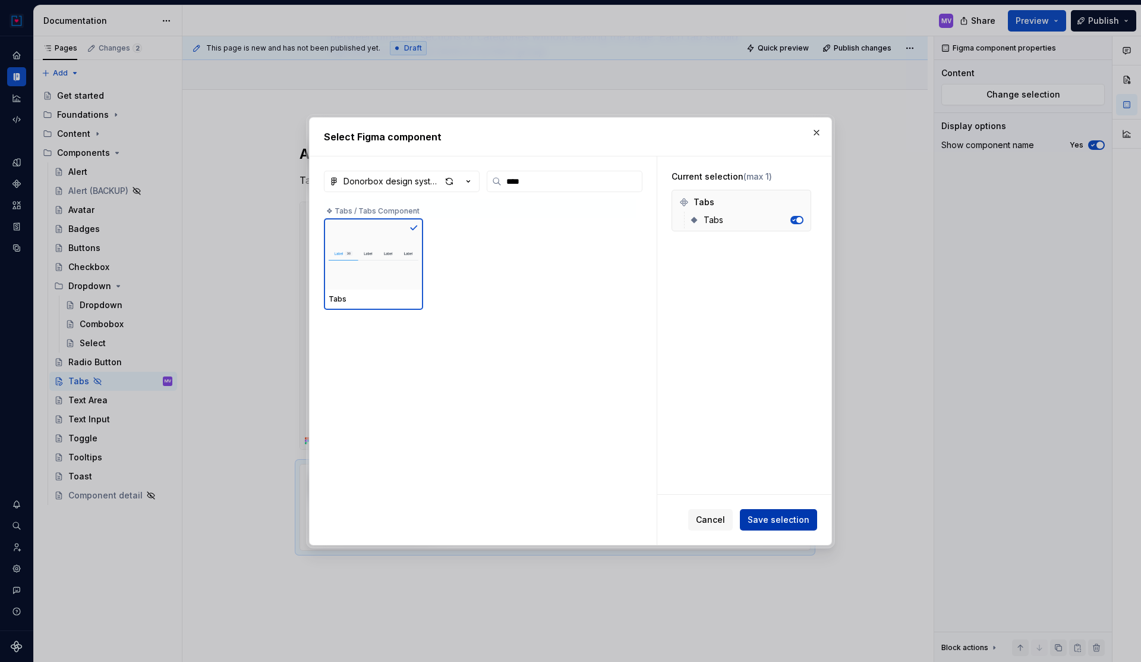
click at [771, 515] on span "Save selection" at bounding box center [779, 520] width 62 height 12
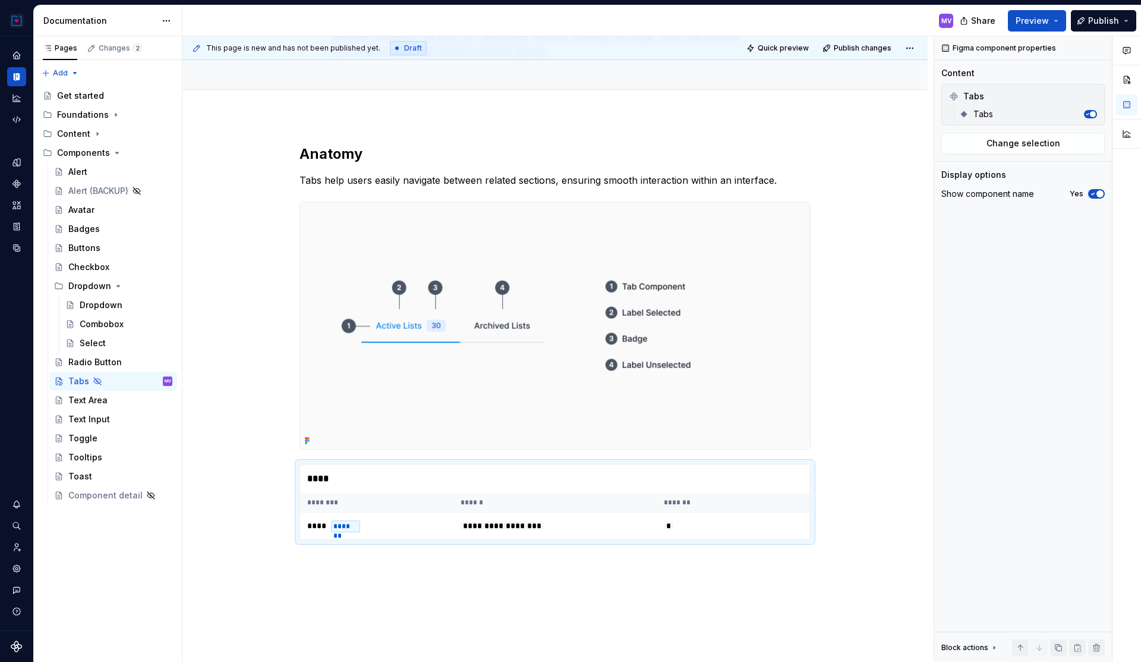
click at [771, 515] on td "*" at bounding box center [733, 525] width 153 height 27
click at [1025, 138] on span "Change selection" at bounding box center [1024, 143] width 74 height 12
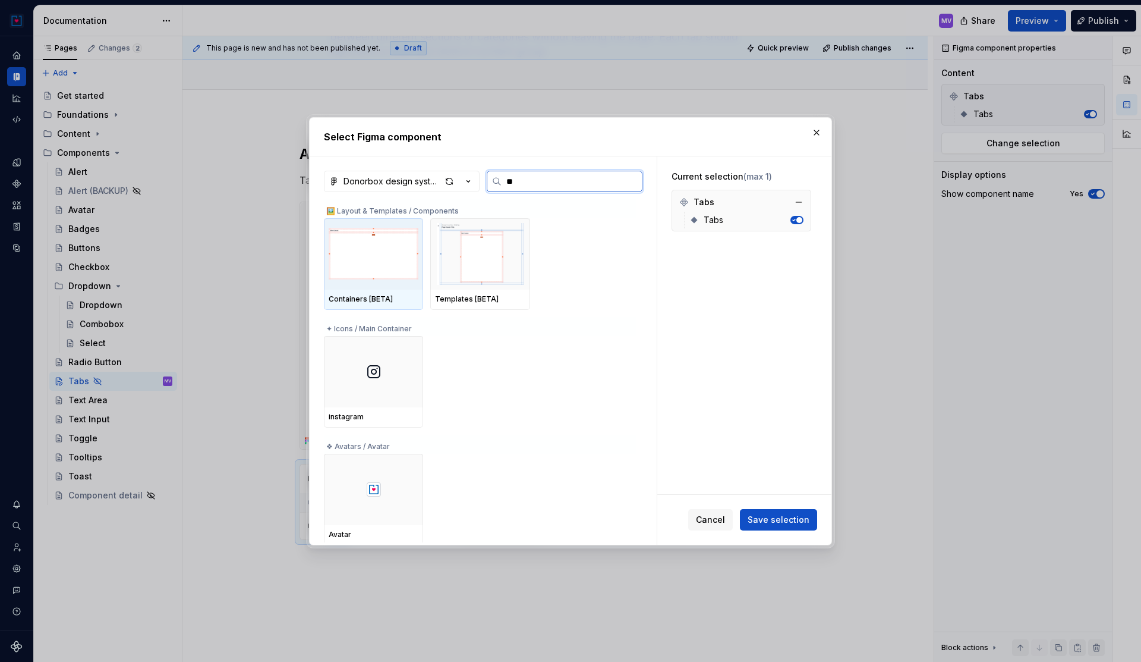
type input "***"
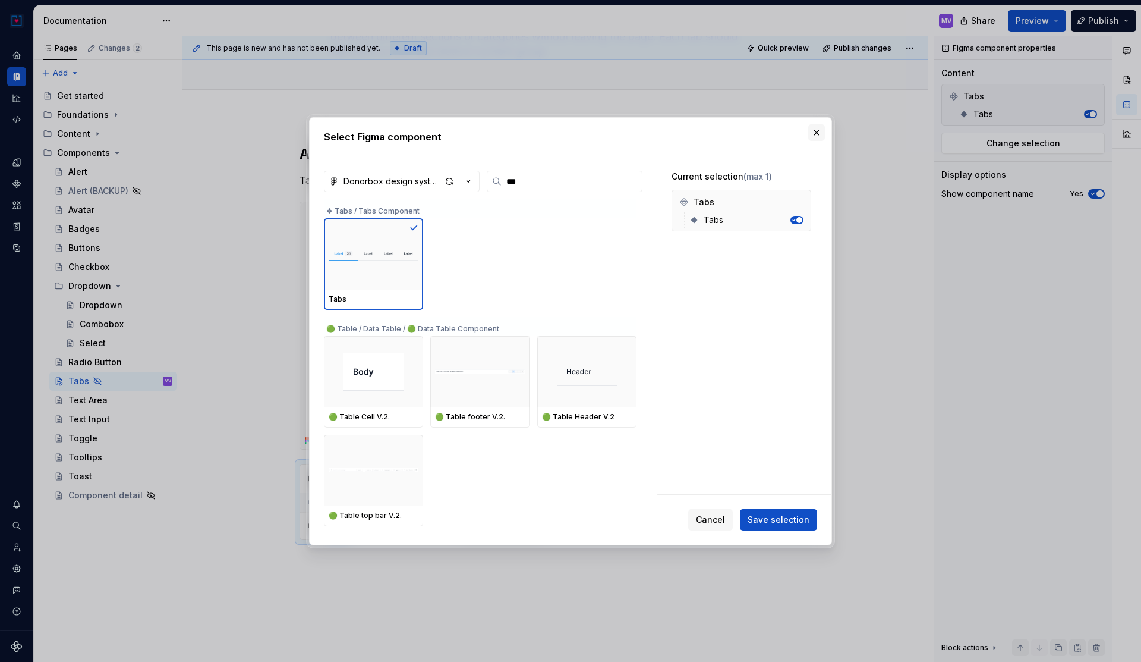
click at [816, 131] on button "button" at bounding box center [816, 132] width 17 height 17
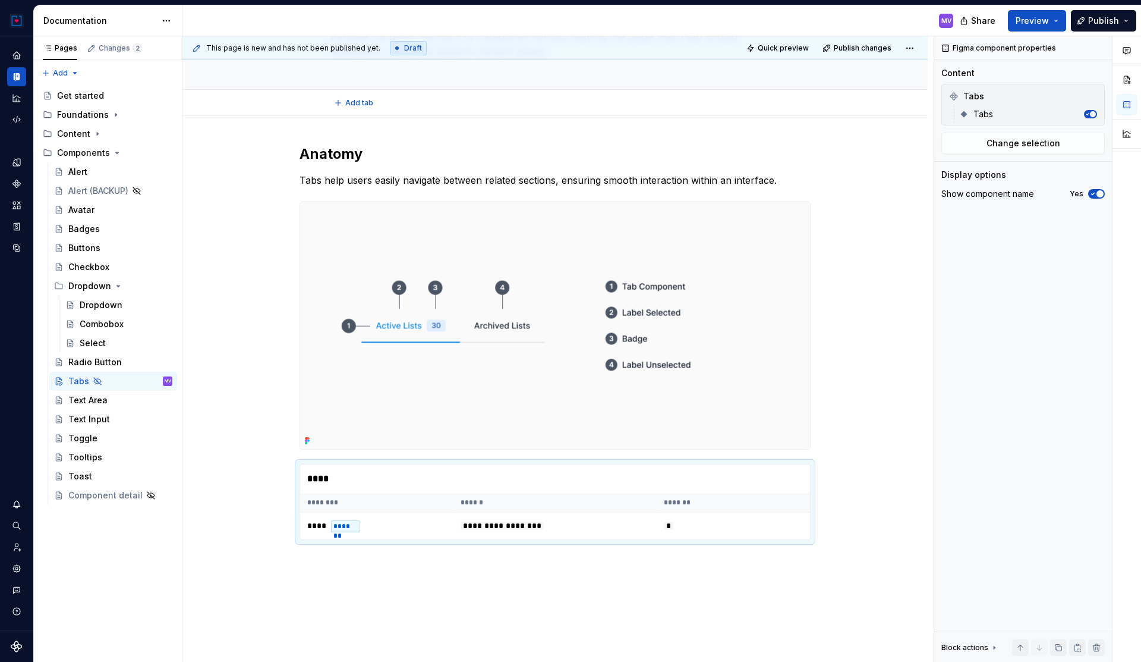
type textarea "*"
click at [17, 121] on icon "Code automation" at bounding box center [16, 119] width 11 height 11
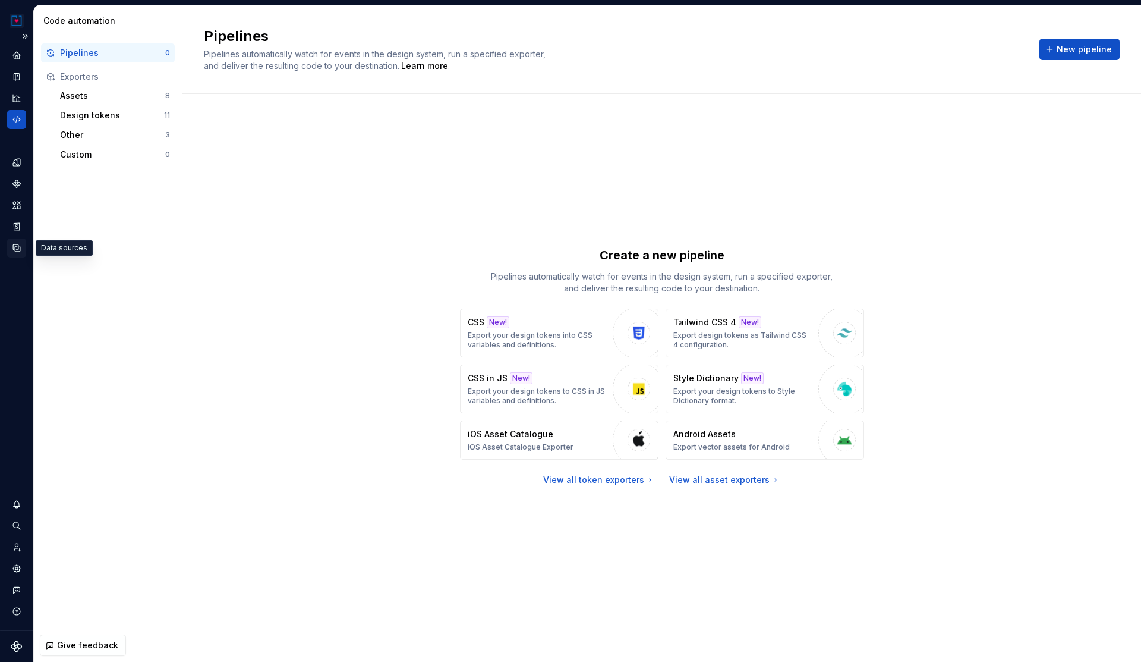
click at [15, 250] on icon "Data sources" at bounding box center [16, 248] width 11 height 11
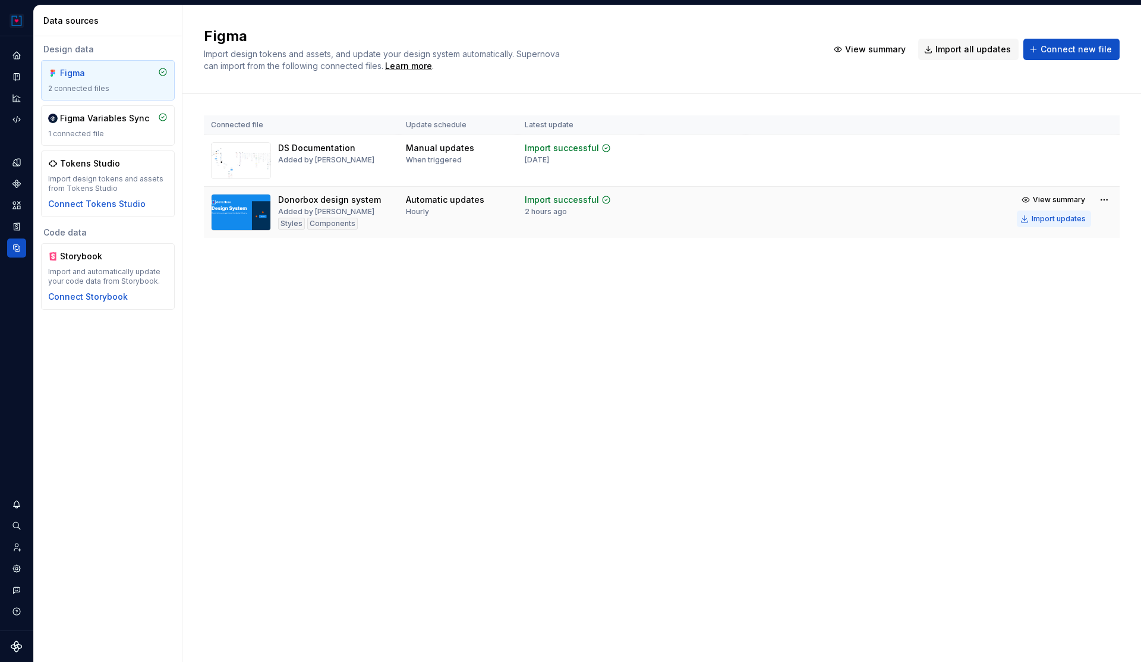
click at [1066, 219] on div "Import updates" at bounding box center [1059, 219] width 54 height 10
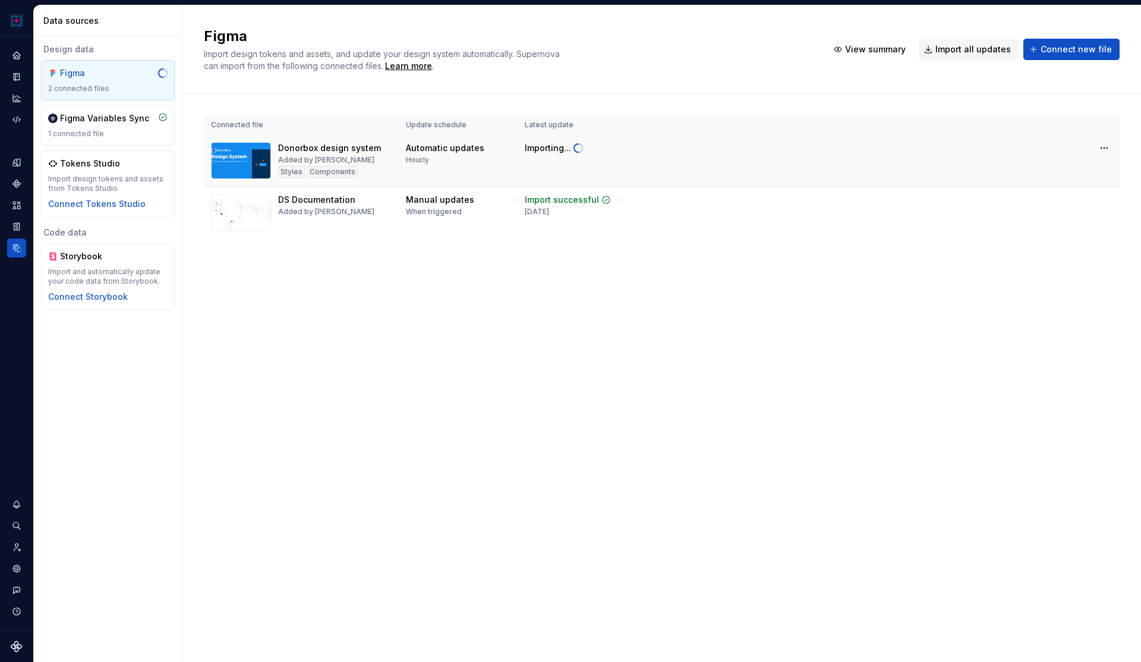
click at [460, 167] on td "Automatic updates Hourly" at bounding box center [458, 161] width 119 height 52
click at [17, 206] on icon "Assets" at bounding box center [16, 205] width 8 height 8
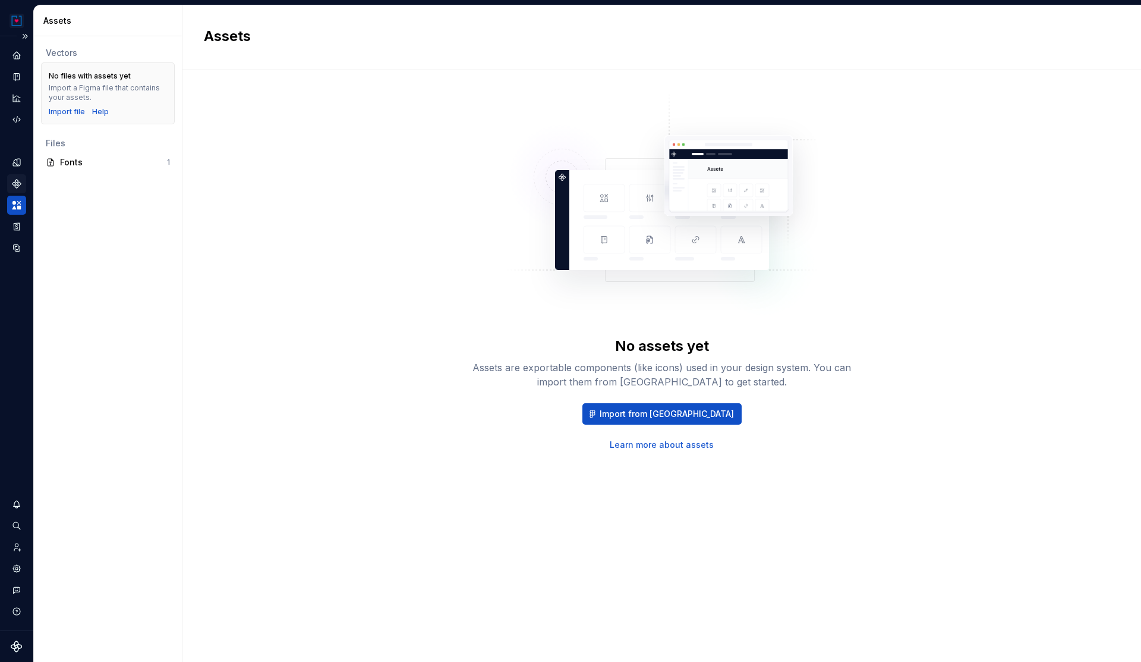
click at [20, 188] on icon "Components" at bounding box center [16, 183] width 11 height 11
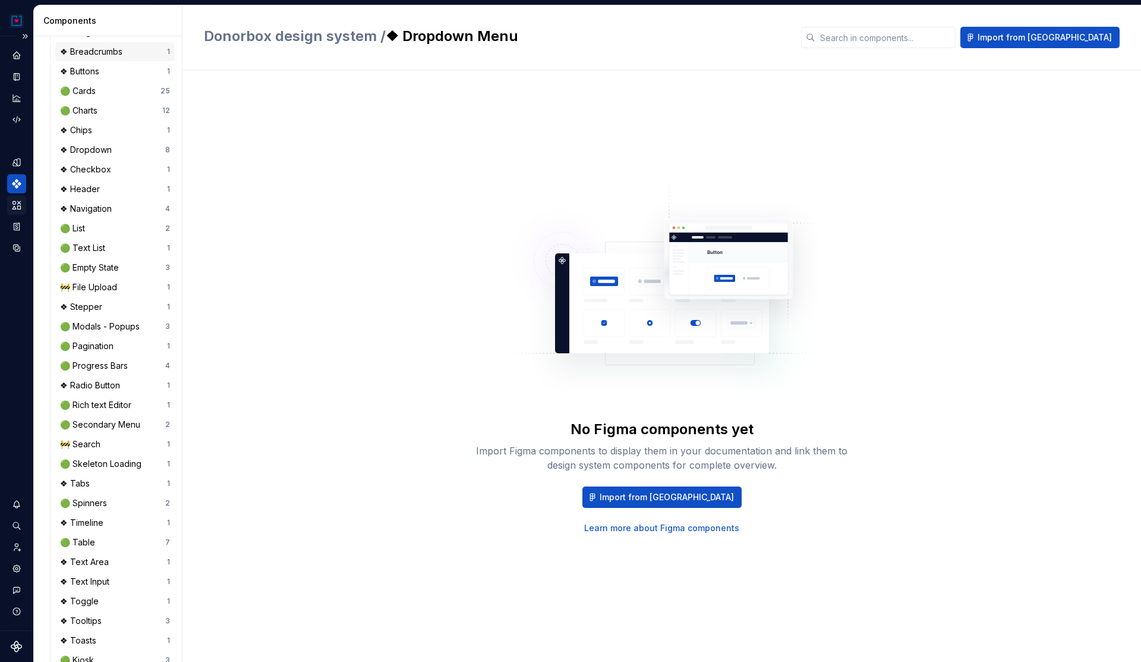
scroll to position [244, 0]
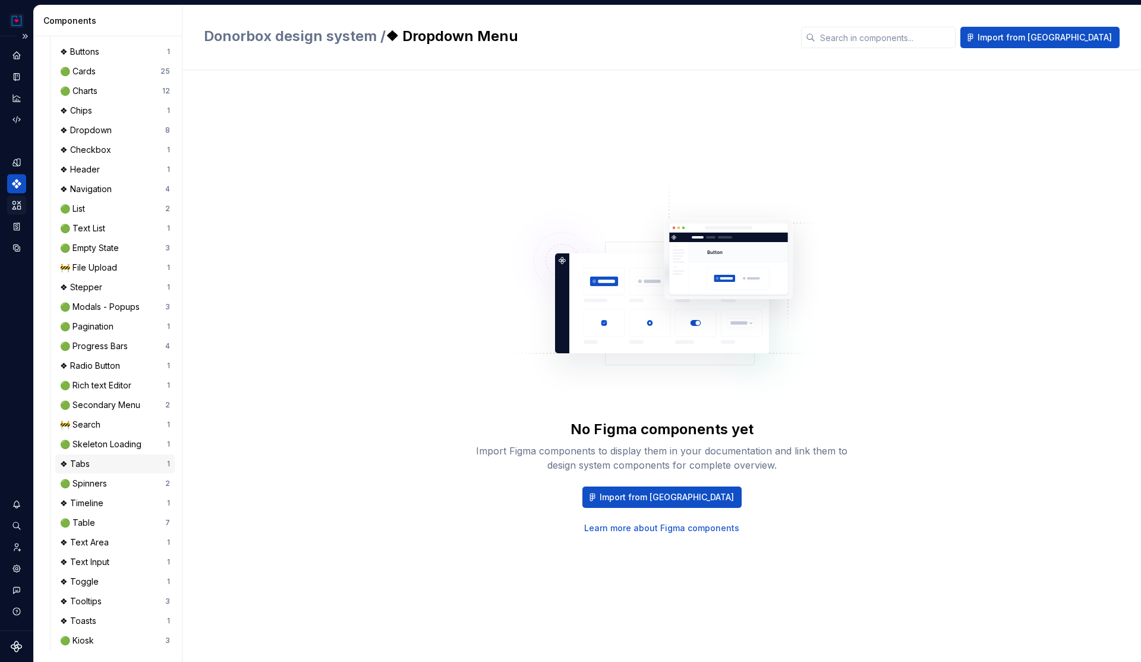
click at [87, 457] on div "❖ Tabs 1" at bounding box center [114, 463] width 119 height 19
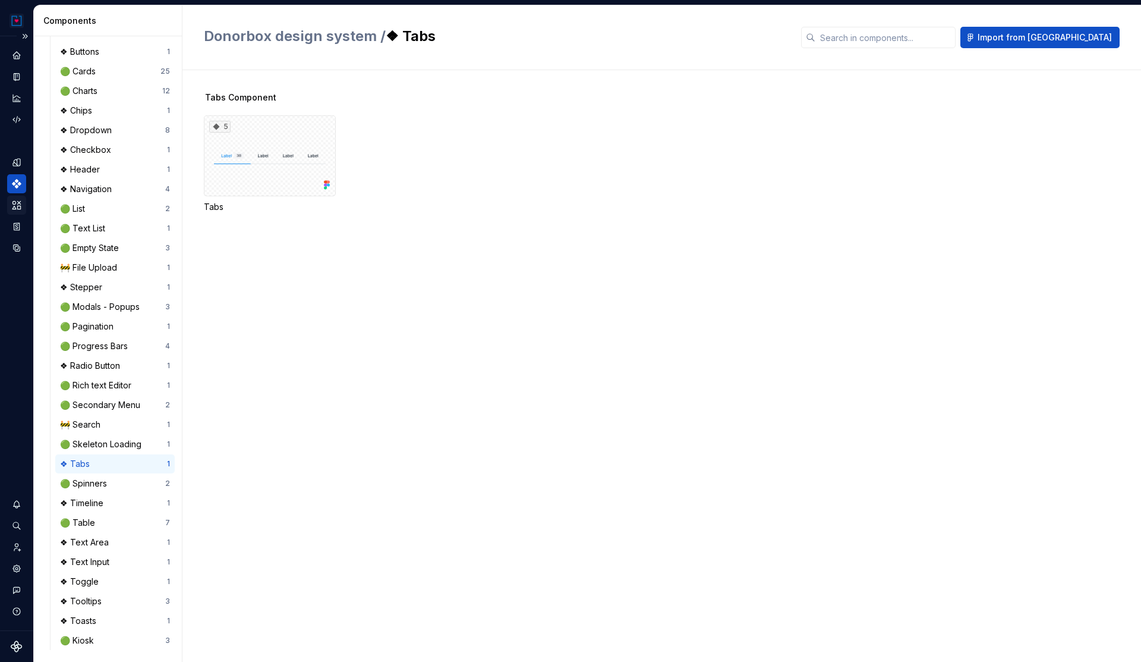
click at [496, 161] on div "5 Tabs" at bounding box center [672, 163] width 937 height 97
click at [1043, 41] on span "Import from [GEOGRAPHIC_DATA]" at bounding box center [1045, 38] width 134 height 12
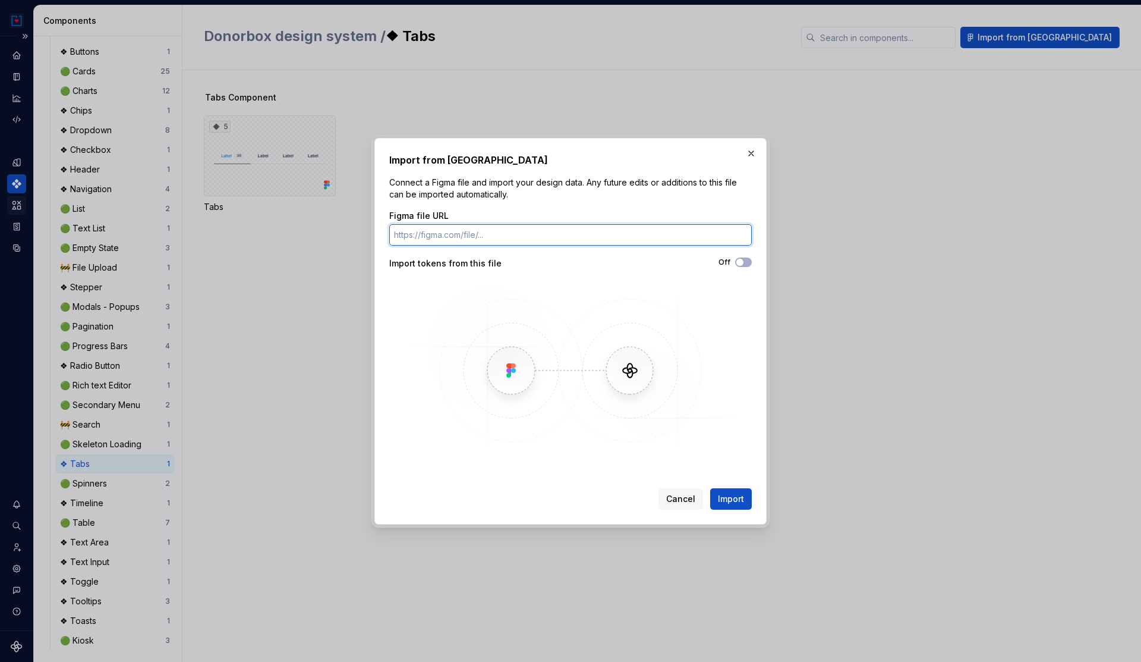
click at [536, 234] on input "Figma file URL" at bounding box center [570, 234] width 363 height 21
paste input "[URL][DOMAIN_NAME]"
type input "[URL][DOMAIN_NAME]"
click at [734, 499] on span "Import" at bounding box center [731, 499] width 26 height 12
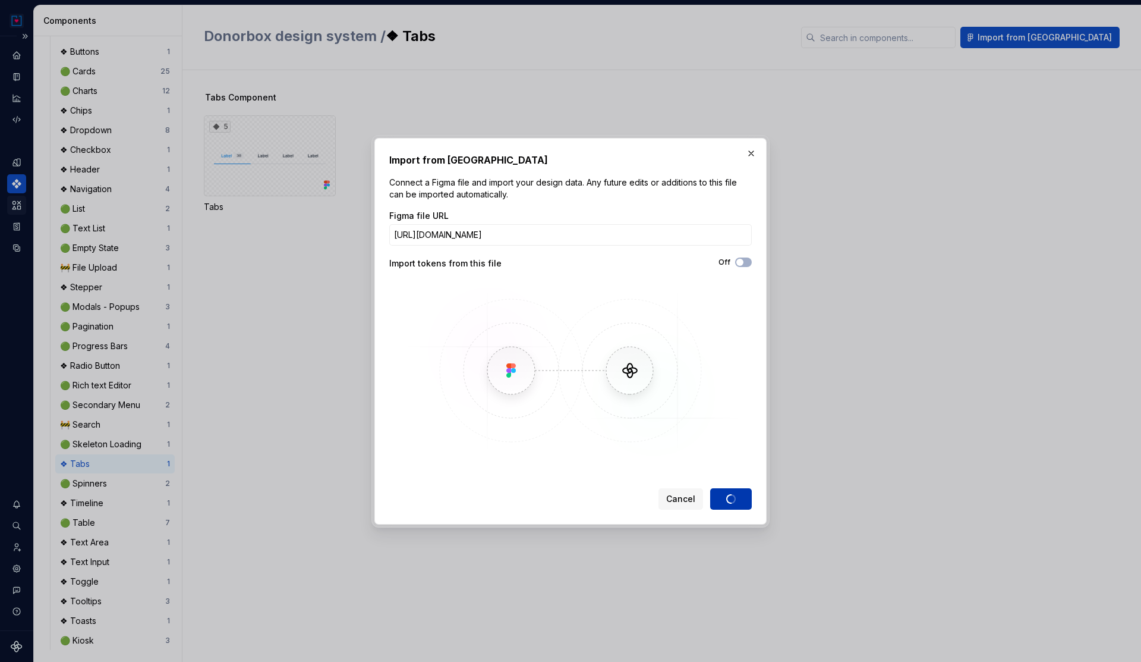
scroll to position [0, 0]
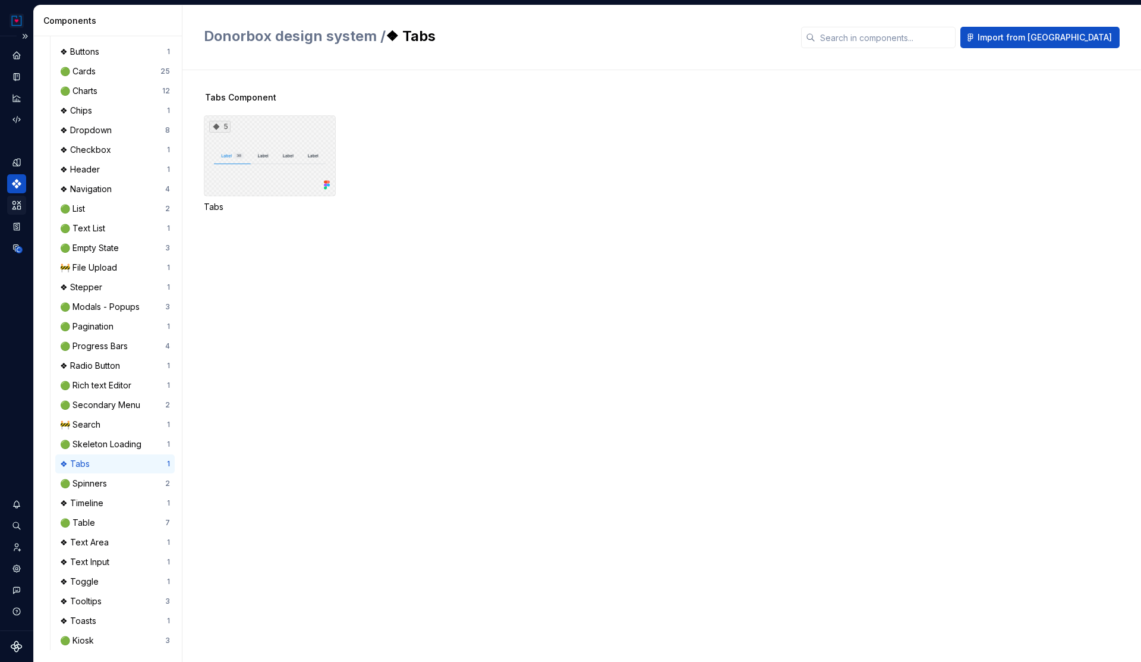
click at [292, 159] on div "5" at bounding box center [270, 155] width 132 height 81
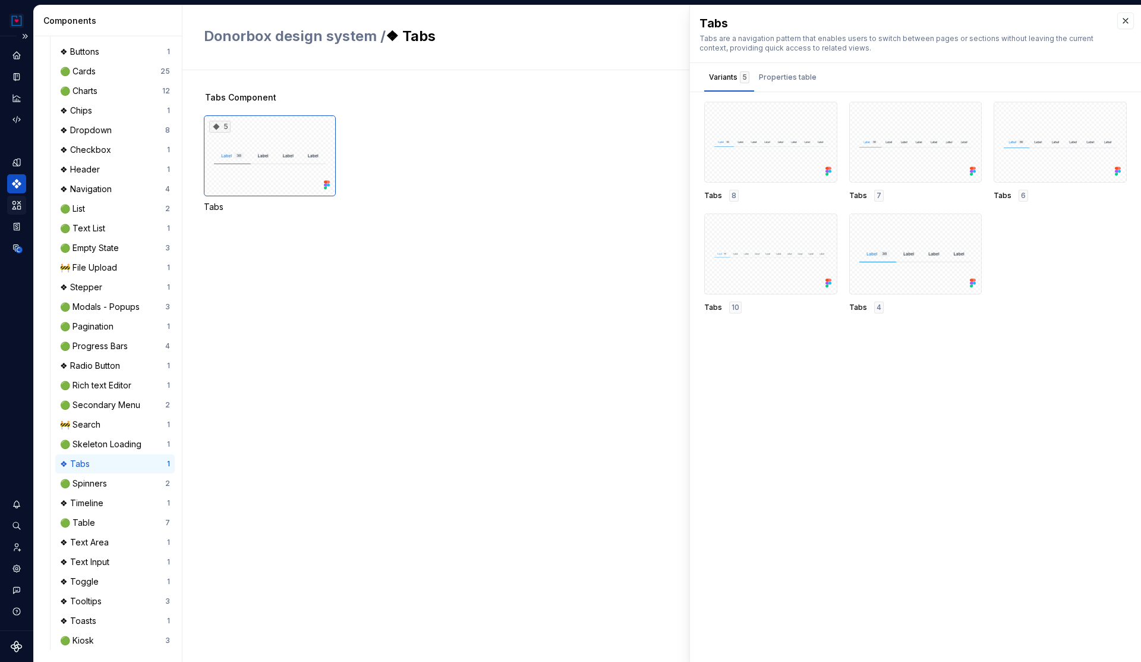
click at [397, 151] on div "5 Tabs" at bounding box center [672, 163] width 937 height 97
click at [392, 138] on div "5 Tabs" at bounding box center [672, 163] width 937 height 97
click at [1124, 20] on button "button" at bounding box center [1126, 20] width 17 height 17
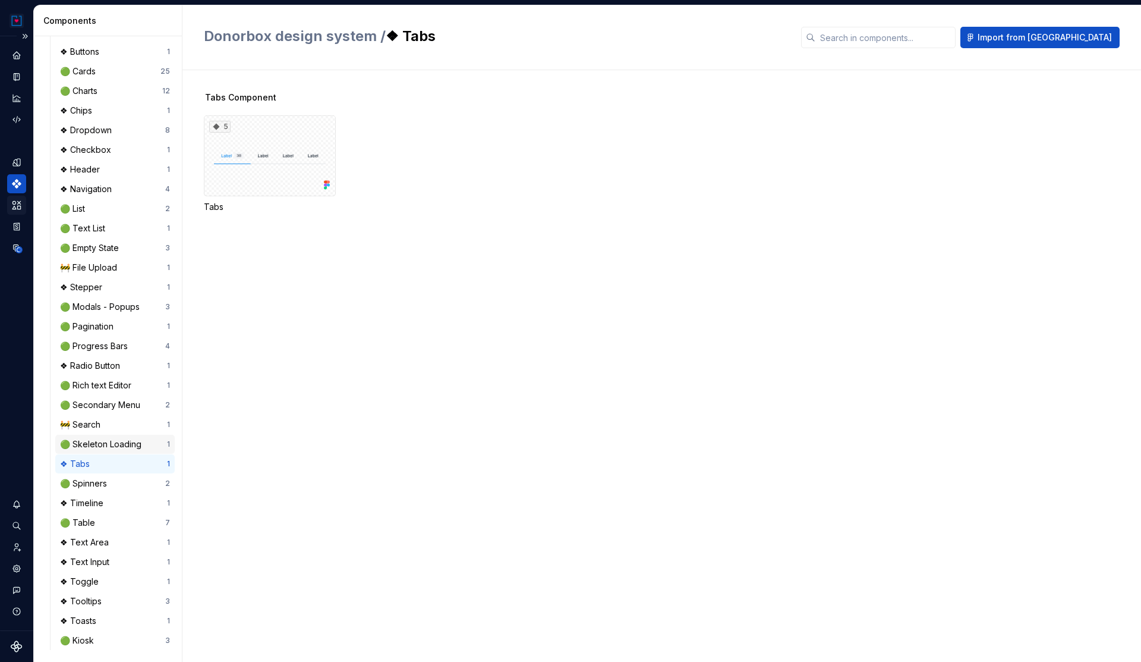
click at [102, 443] on div "🟢 Skeleton Loading" at bounding box center [103, 444] width 86 height 12
click at [82, 462] on div "❖ Tabs" at bounding box center [77, 464] width 34 height 12
click at [221, 282] on div "Tabs Component 5 Tabs" at bounding box center [672, 366] width 937 height 592
click at [87, 556] on div "❖ Text Input" at bounding box center [87, 562] width 54 height 12
click at [81, 467] on div "❖ Tabs" at bounding box center [77, 464] width 34 height 12
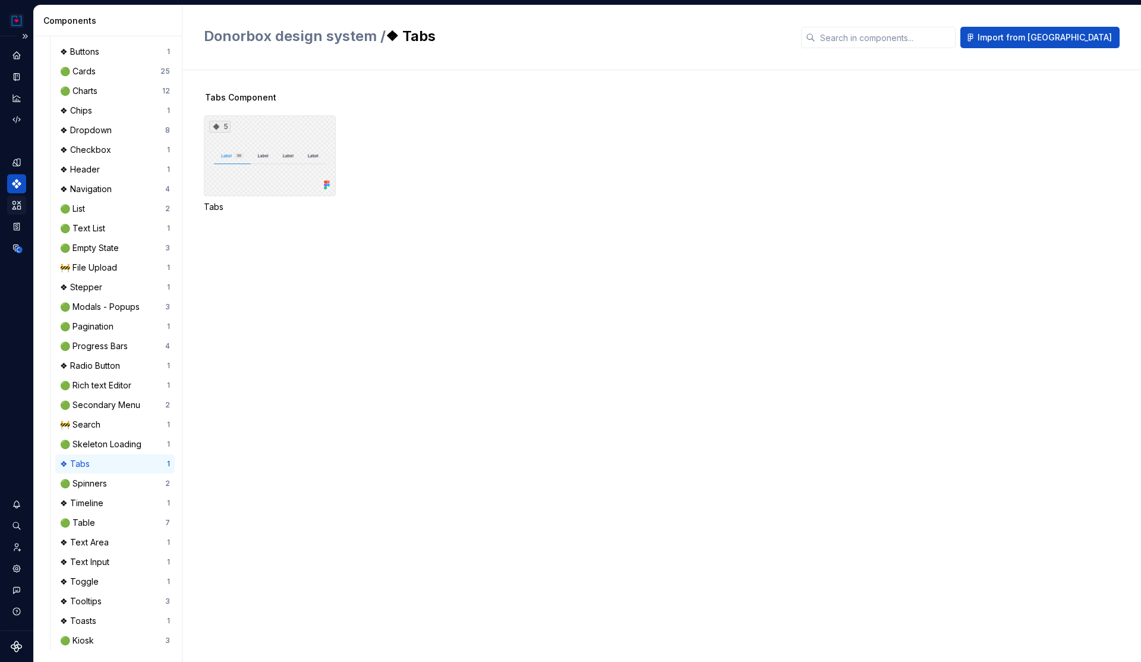
click at [251, 165] on div "5" at bounding box center [270, 155] width 132 height 81
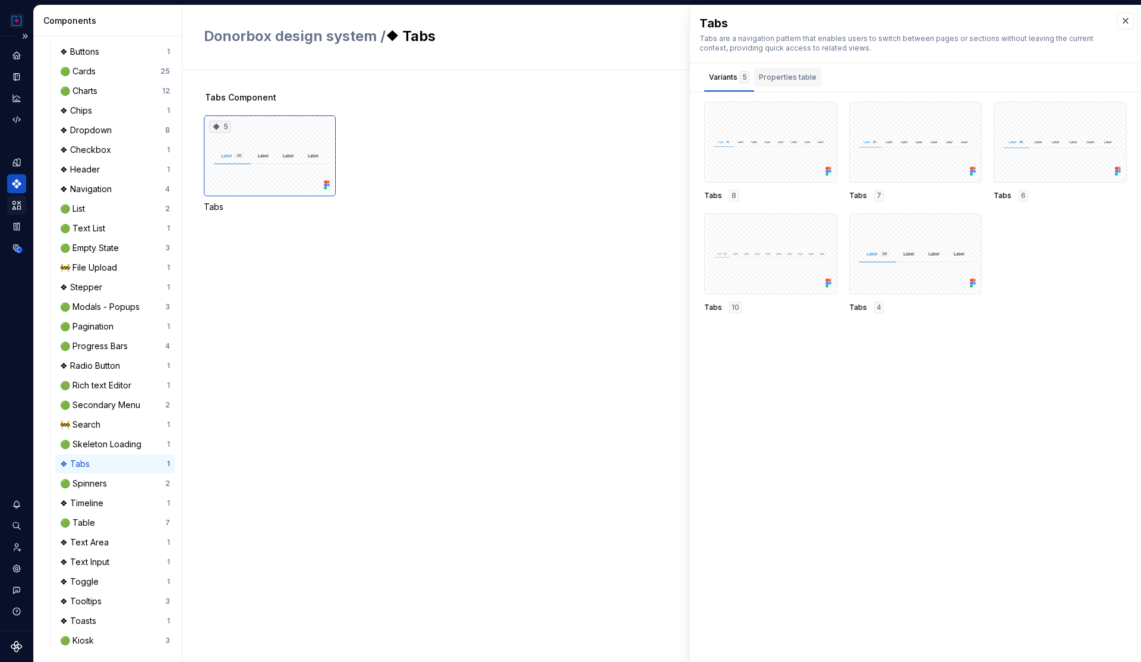
click at [791, 78] on div "Properties table" at bounding box center [788, 77] width 58 height 12
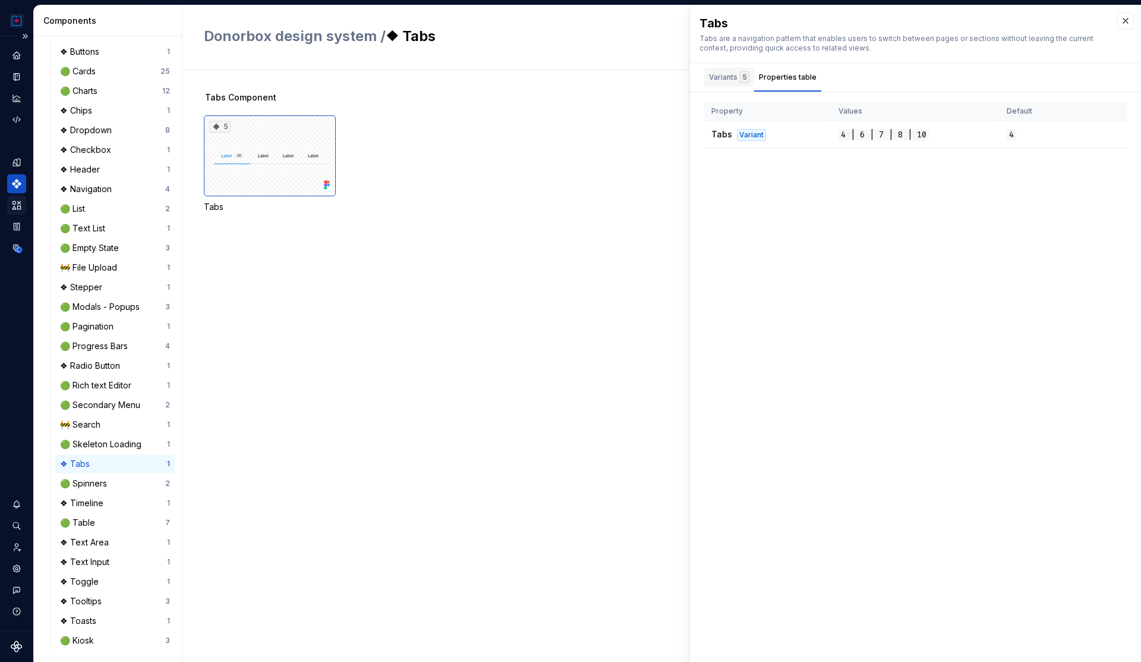
click at [728, 78] on div "Variants 5" at bounding box center [729, 77] width 40 height 12
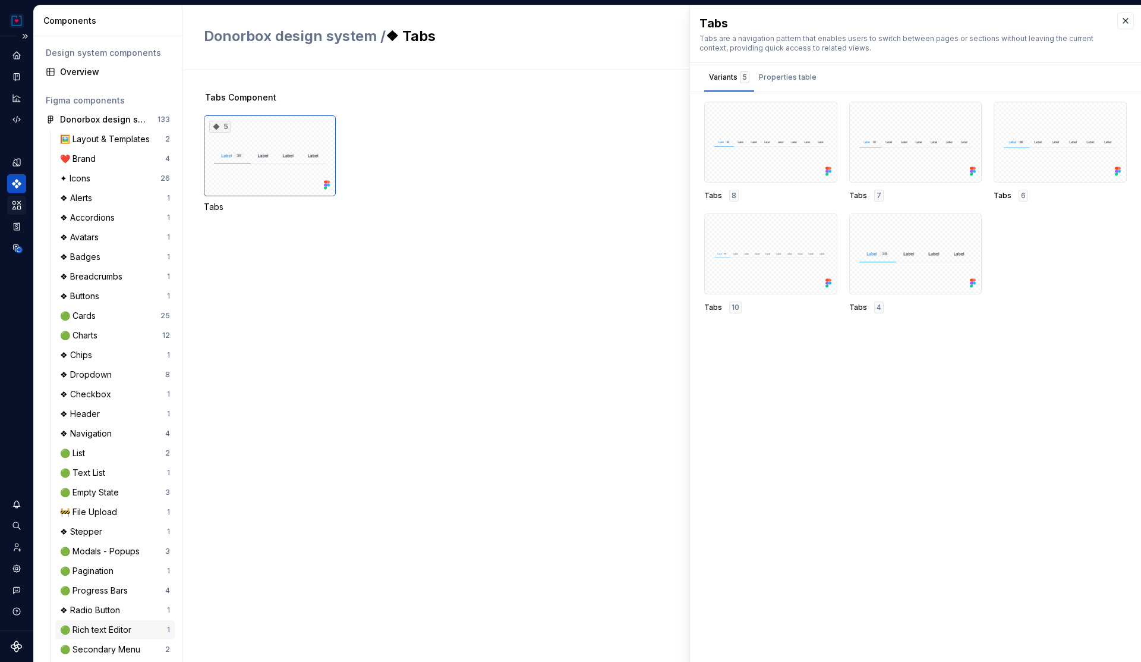
scroll to position [244, 0]
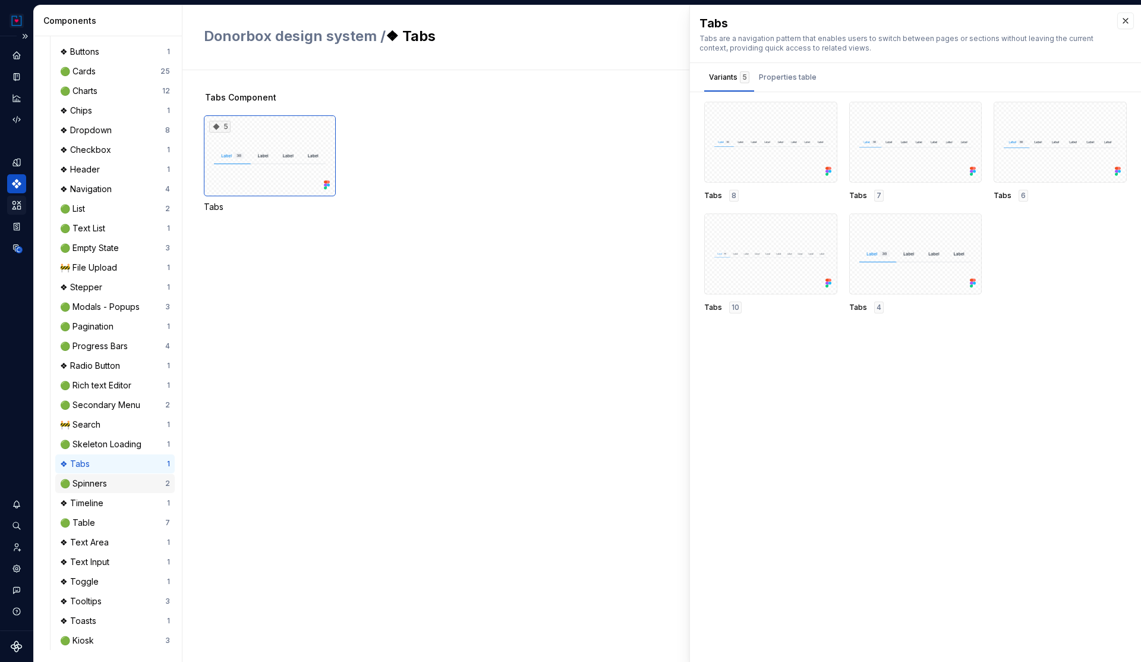
click at [111, 485] on div "🟢 Spinners" at bounding box center [112, 483] width 105 height 12
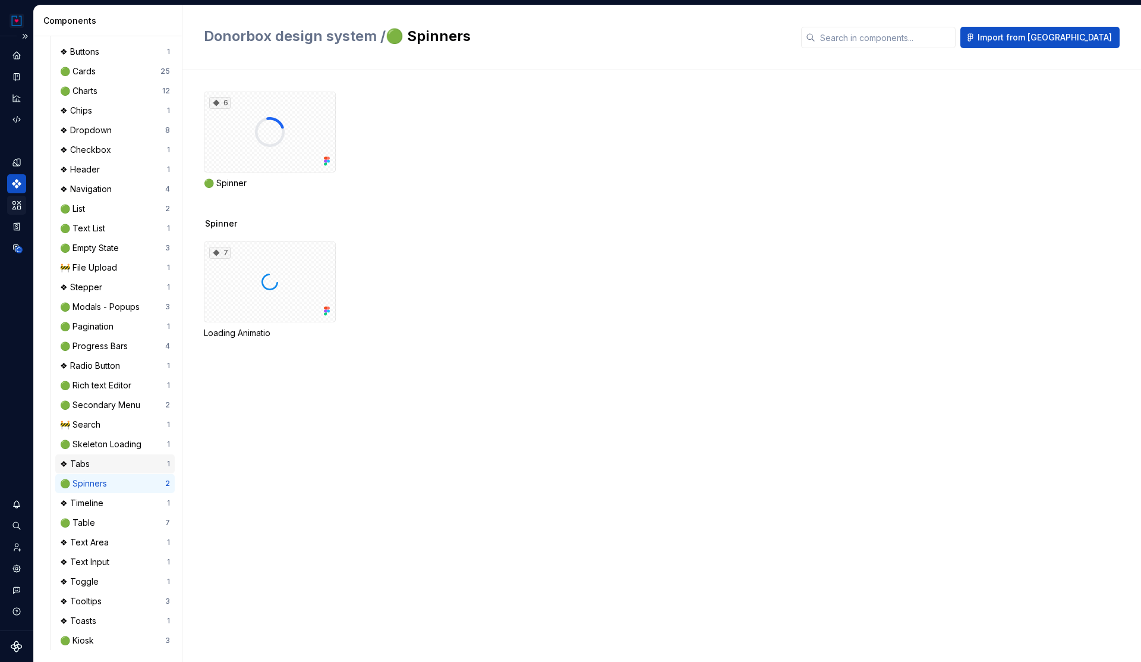
click at [108, 465] on div "❖ Tabs" at bounding box center [113, 464] width 107 height 12
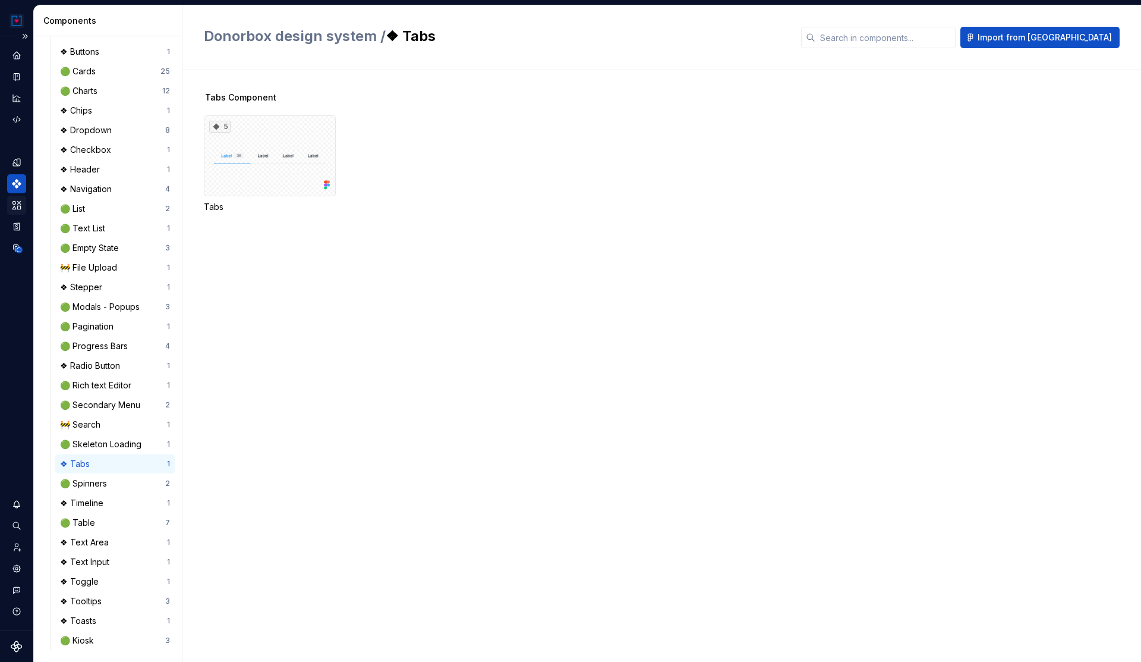
click at [323, 234] on div "Tabs Component 5 Tabs" at bounding box center [672, 167] width 937 height 150
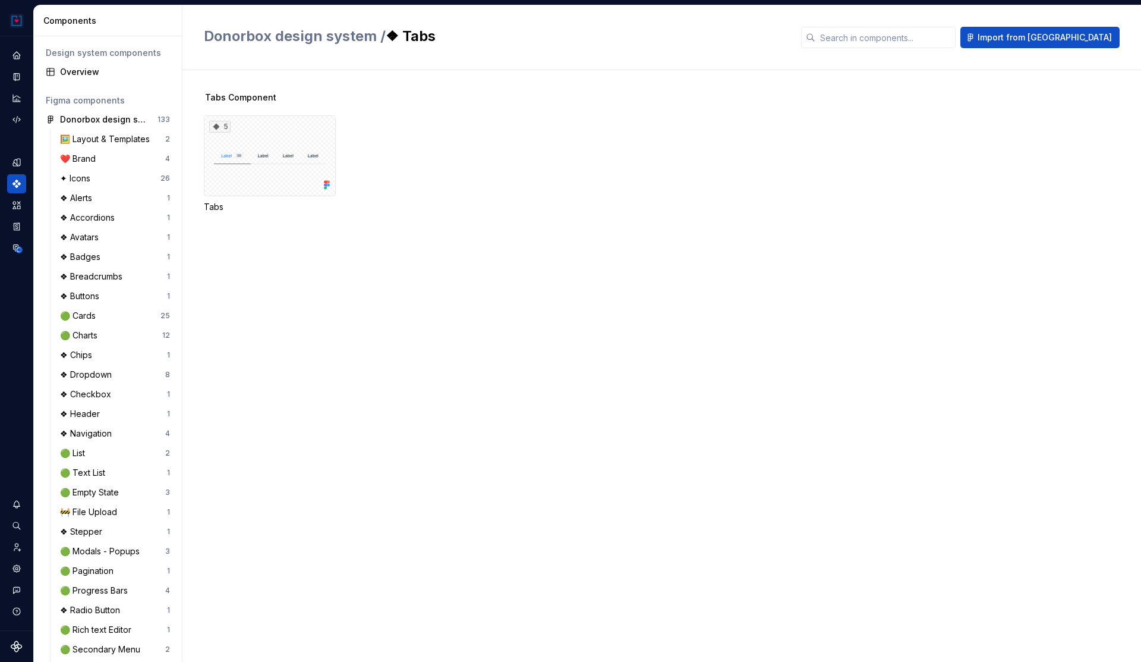
click at [635, 168] on div "5 Tabs" at bounding box center [672, 163] width 937 height 97
click at [322, 139] on div "5" at bounding box center [270, 155] width 132 height 81
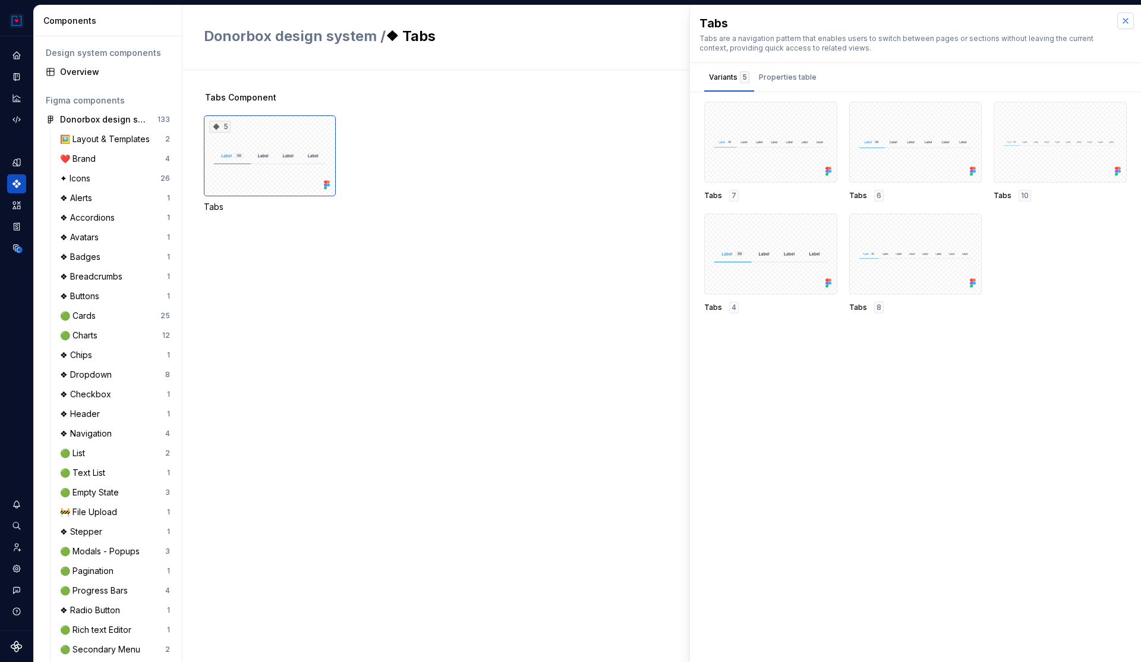
click at [1122, 17] on button "button" at bounding box center [1126, 20] width 17 height 17
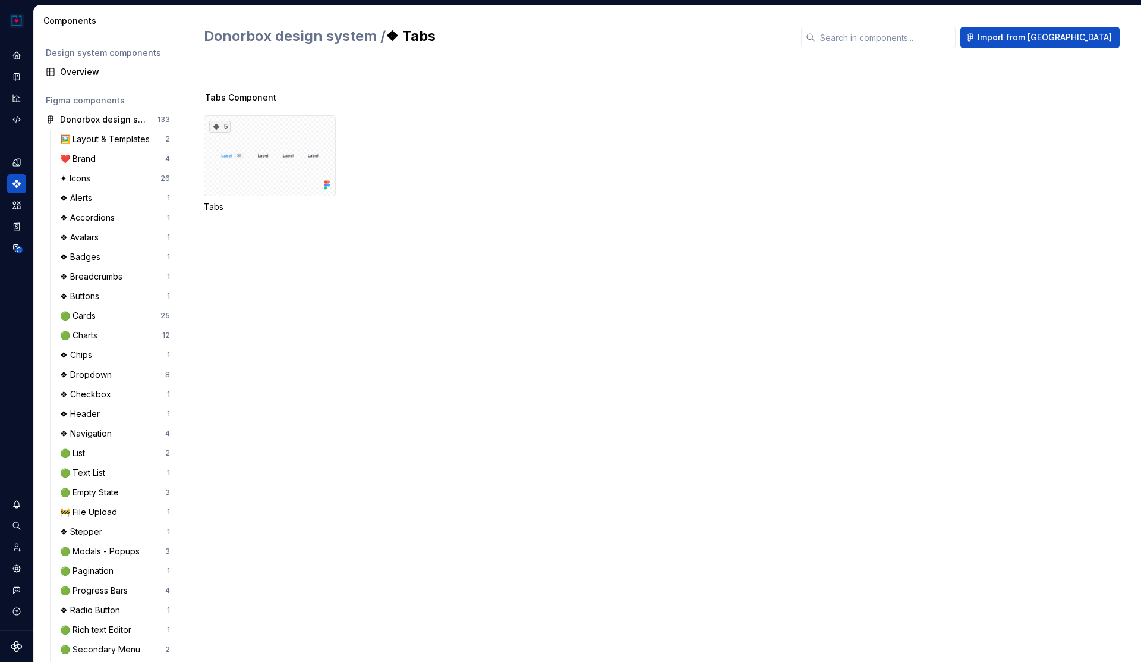
click at [271, 229] on div "Tabs Component 5 Tabs" at bounding box center [672, 167] width 937 height 150
click at [348, 175] on div "5 Tabs" at bounding box center [672, 163] width 937 height 97
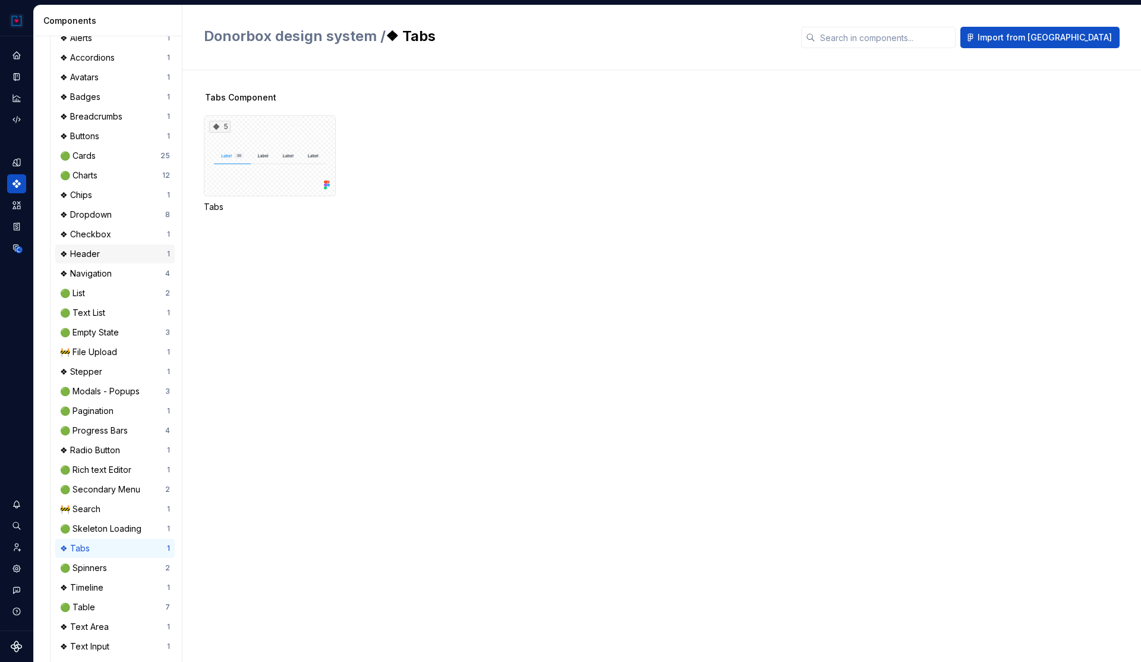
scroll to position [244, 0]
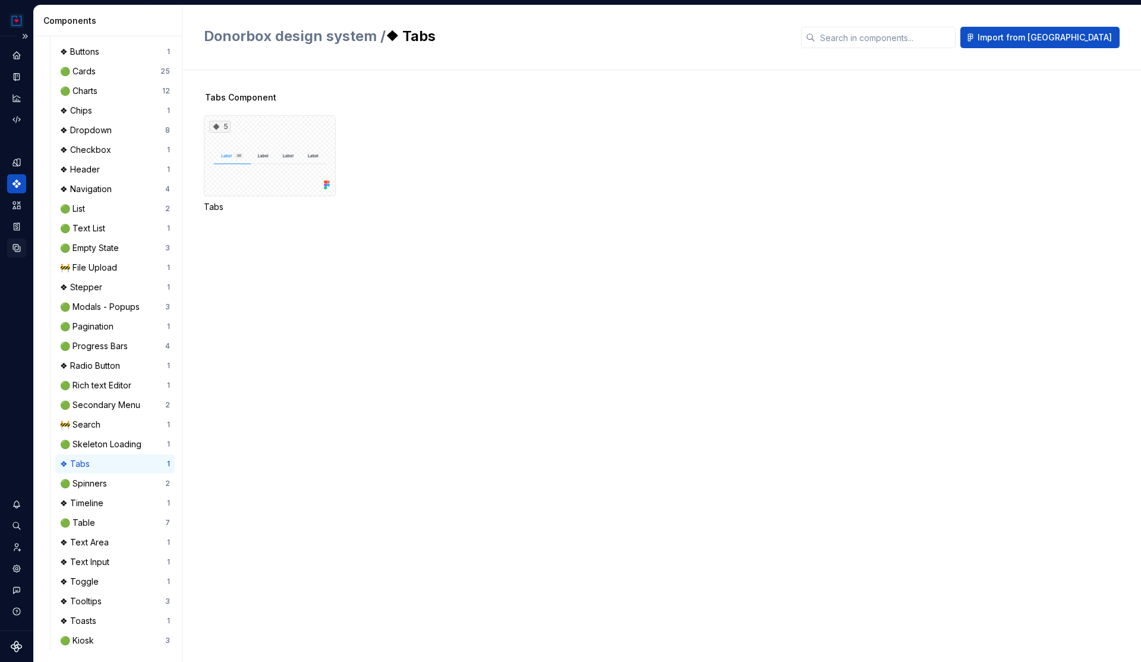
click at [17, 243] on icon "Data sources" at bounding box center [16, 248] width 11 height 11
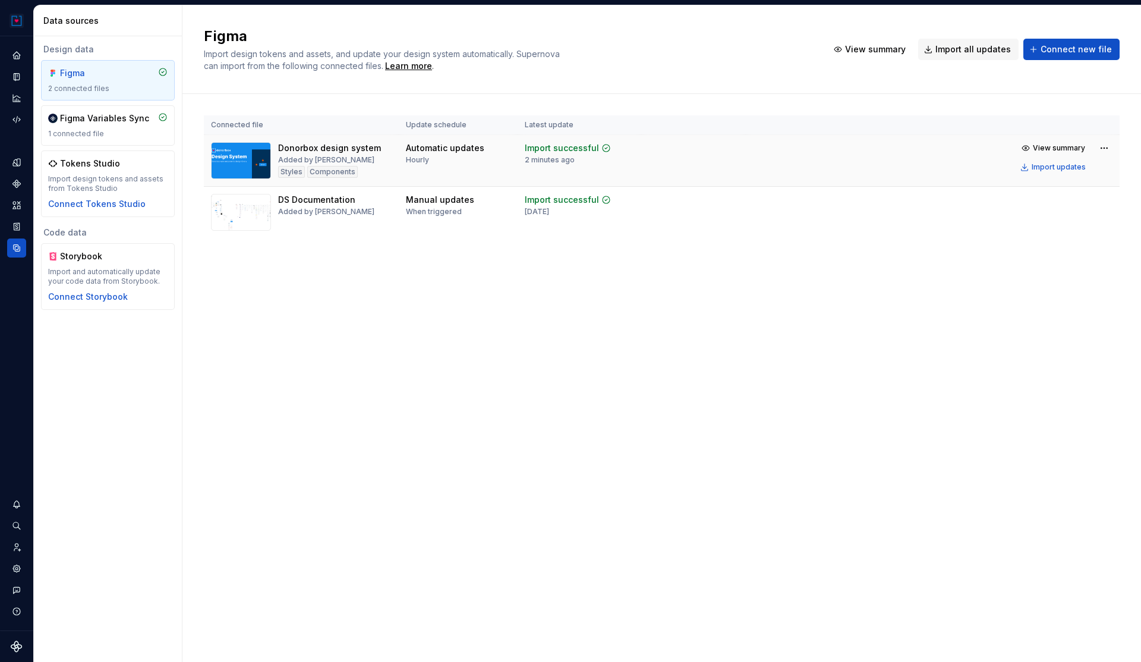
click at [673, 163] on td at bounding box center [693, 161] width 105 height 52
click at [1045, 168] on div "Import updates" at bounding box center [1059, 167] width 54 height 10
click at [1059, 166] on div "Import updates" at bounding box center [1059, 167] width 54 height 10
click at [15, 181] on icon "Components" at bounding box center [16, 184] width 8 height 8
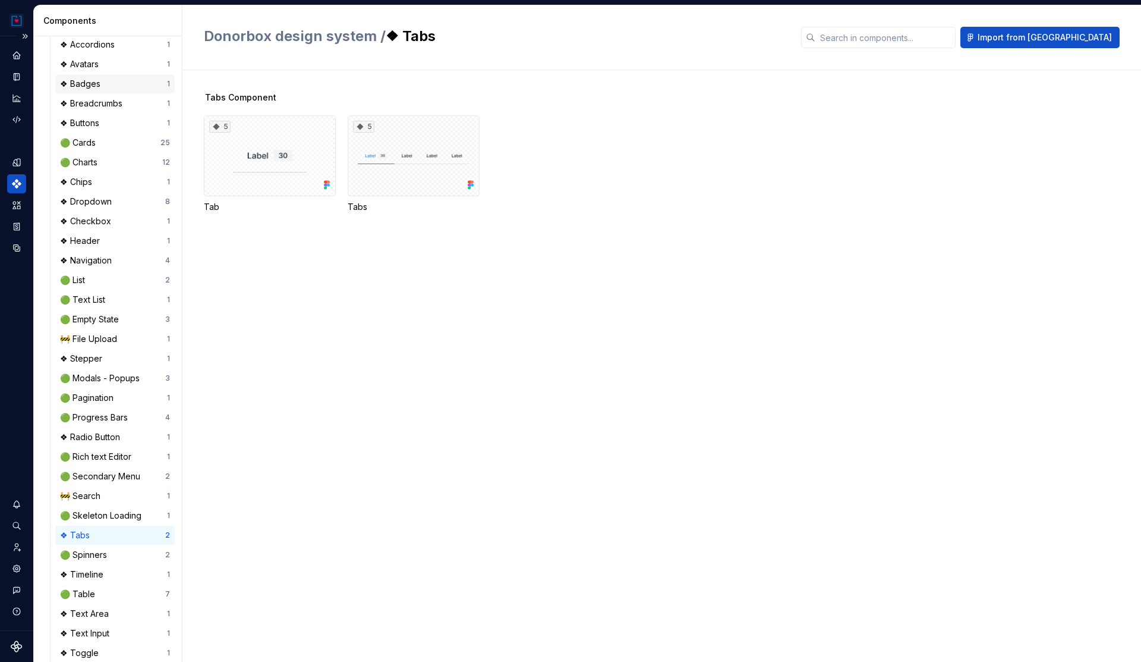
scroll to position [244, 0]
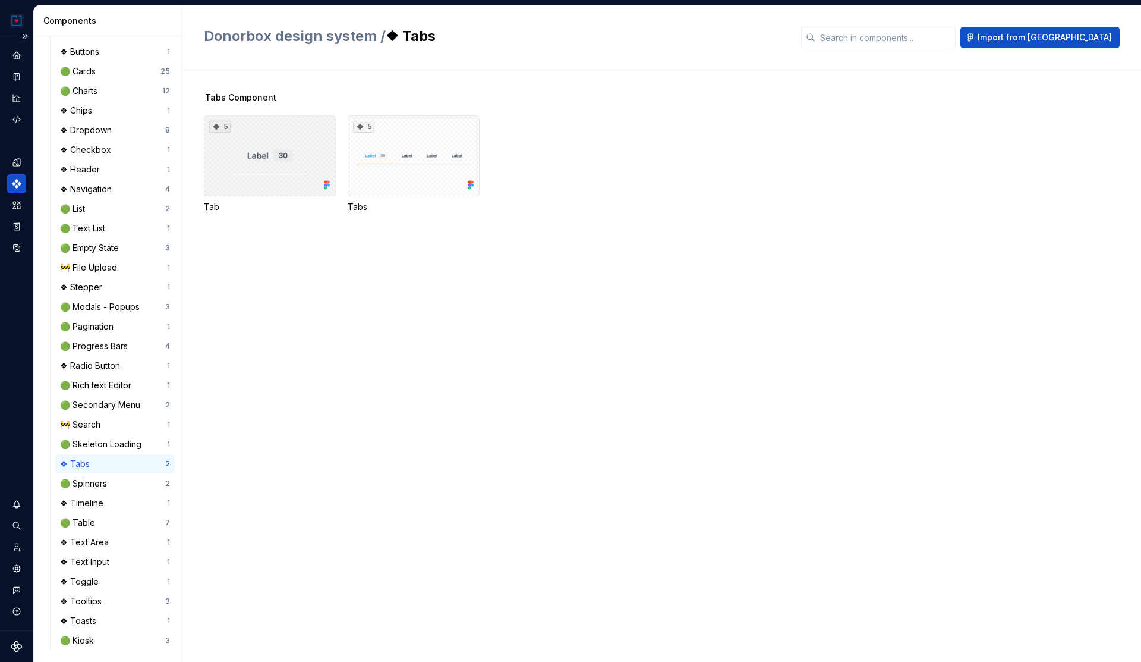
click at [282, 165] on div "5" at bounding box center [270, 155] width 132 height 81
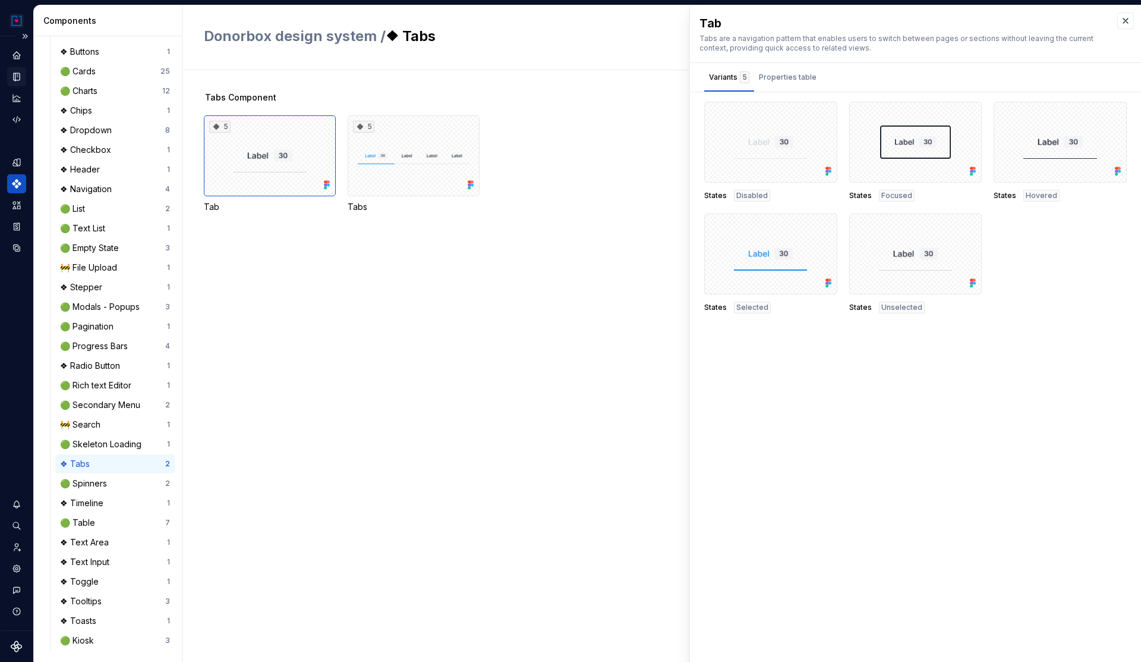
click at [15, 74] on icon "Documentation" at bounding box center [17, 77] width 5 height 7
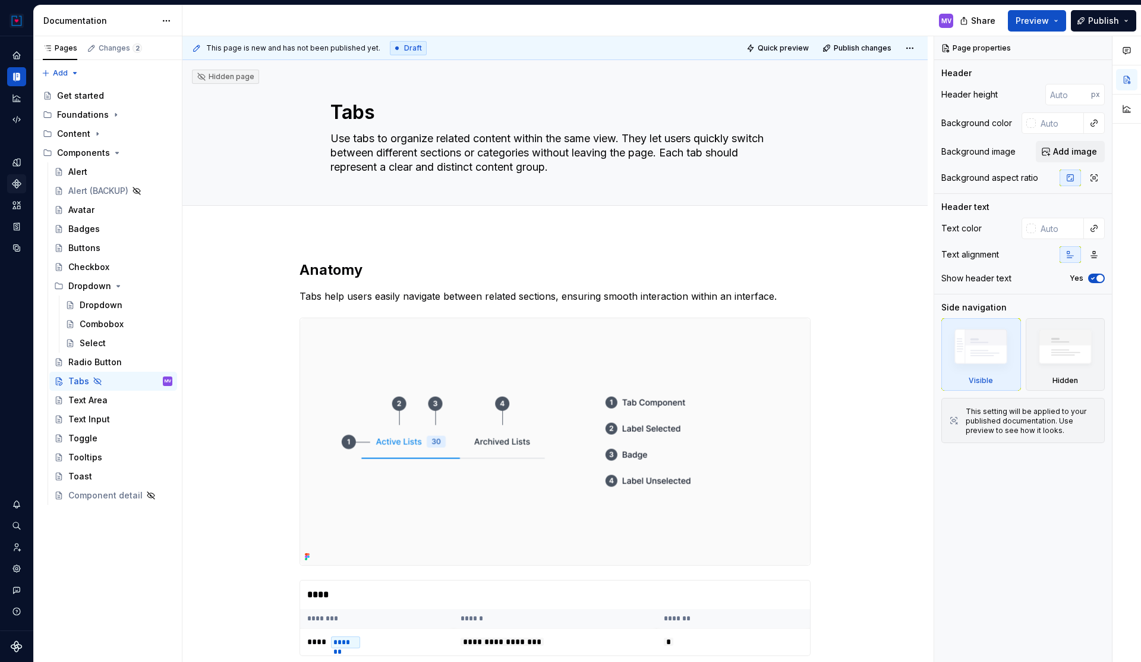
type textarea "*"
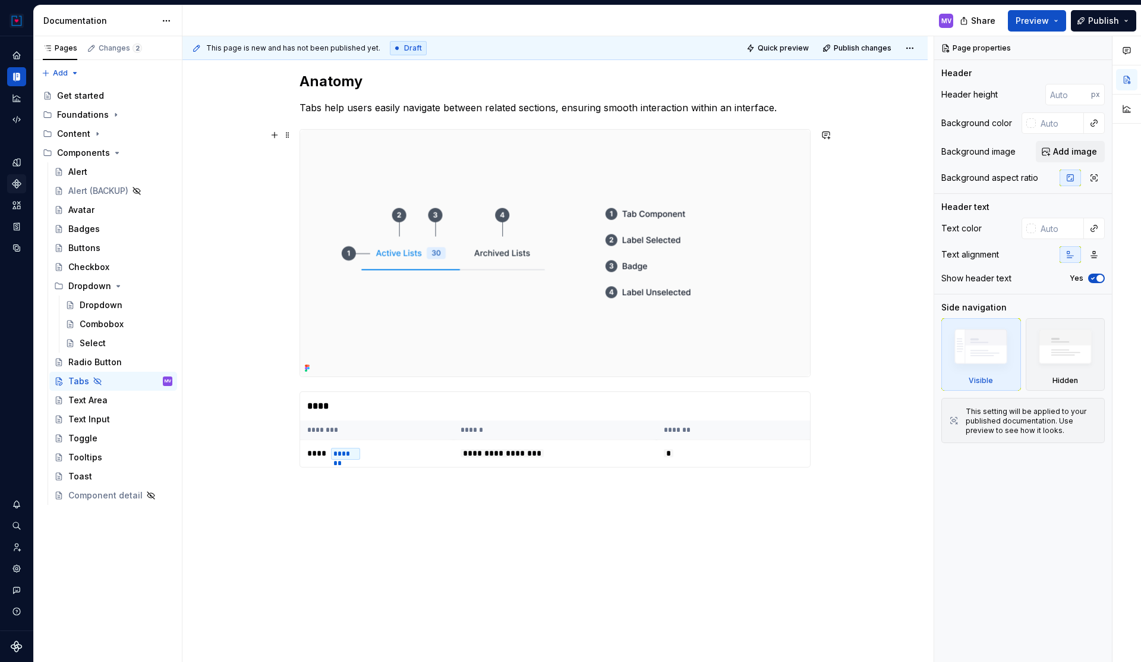
scroll to position [206, 0]
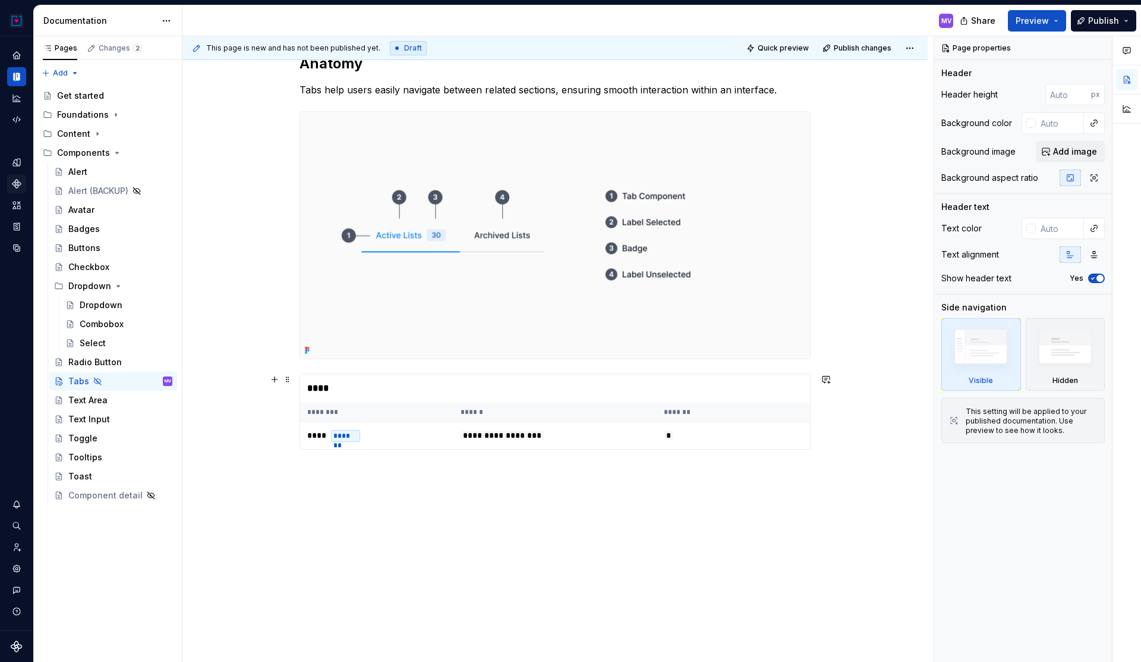
click at [358, 392] on div "****" at bounding box center [555, 388] width 510 height 29
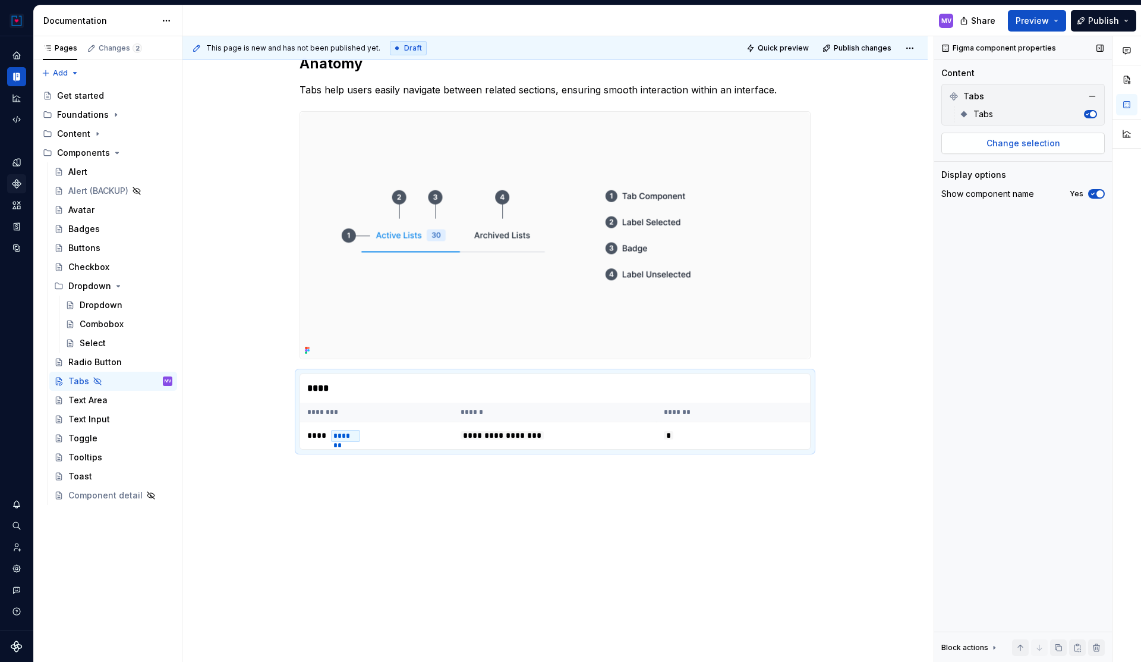
click at [1027, 140] on span "Change selection" at bounding box center [1024, 143] width 74 height 12
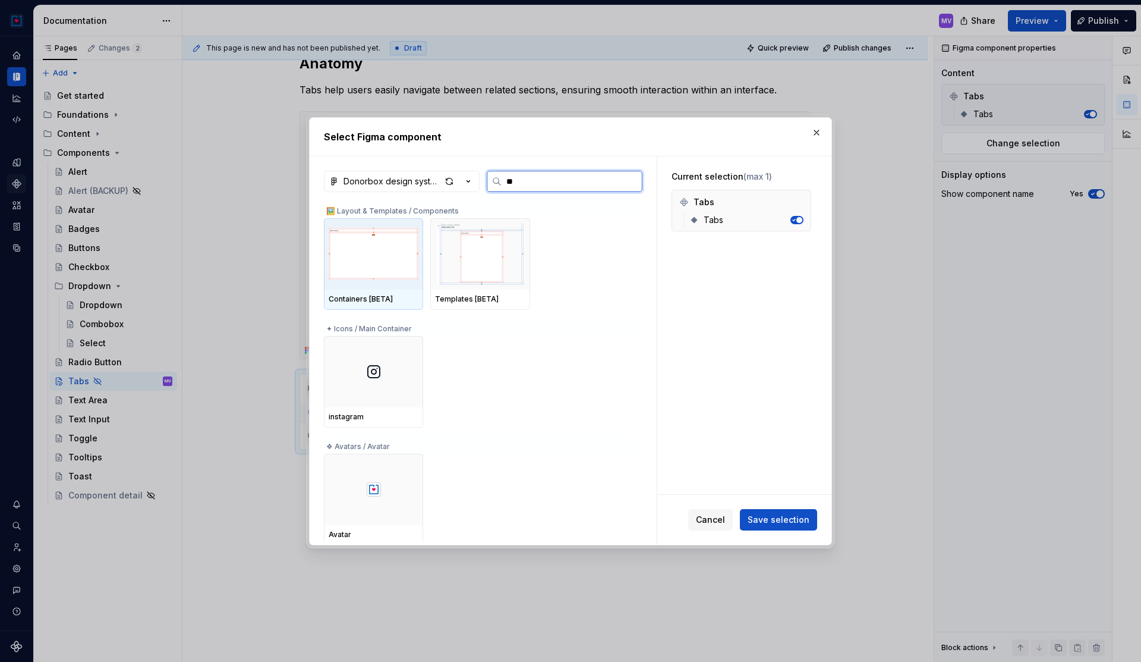
type input "***"
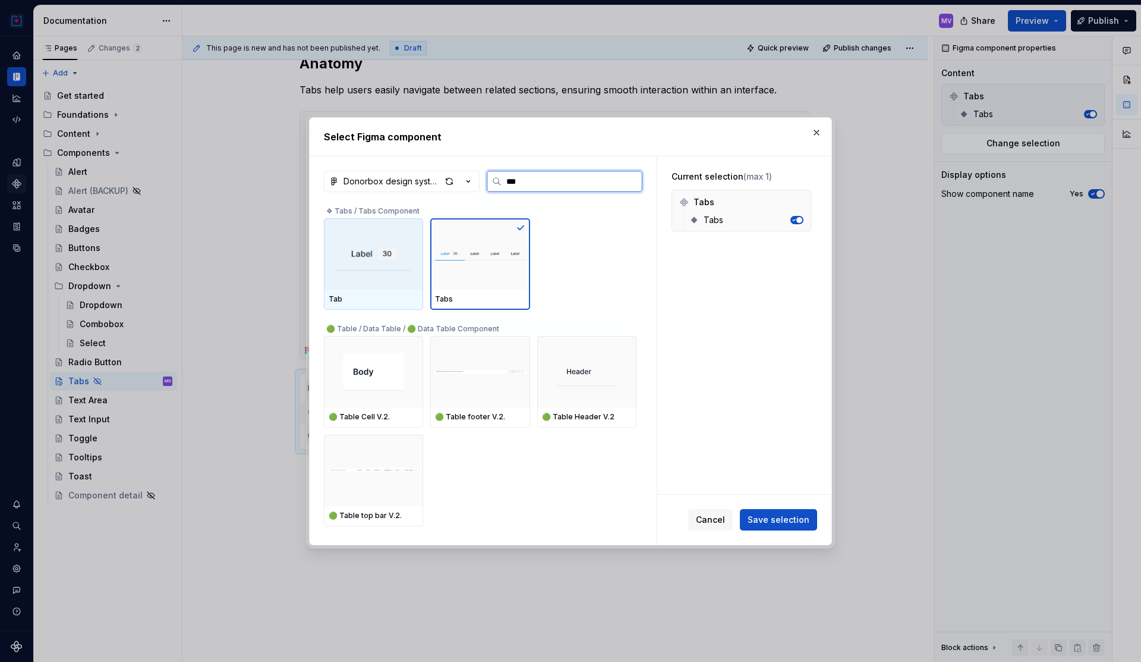
click at [391, 259] on img at bounding box center [373, 253] width 74 height 33
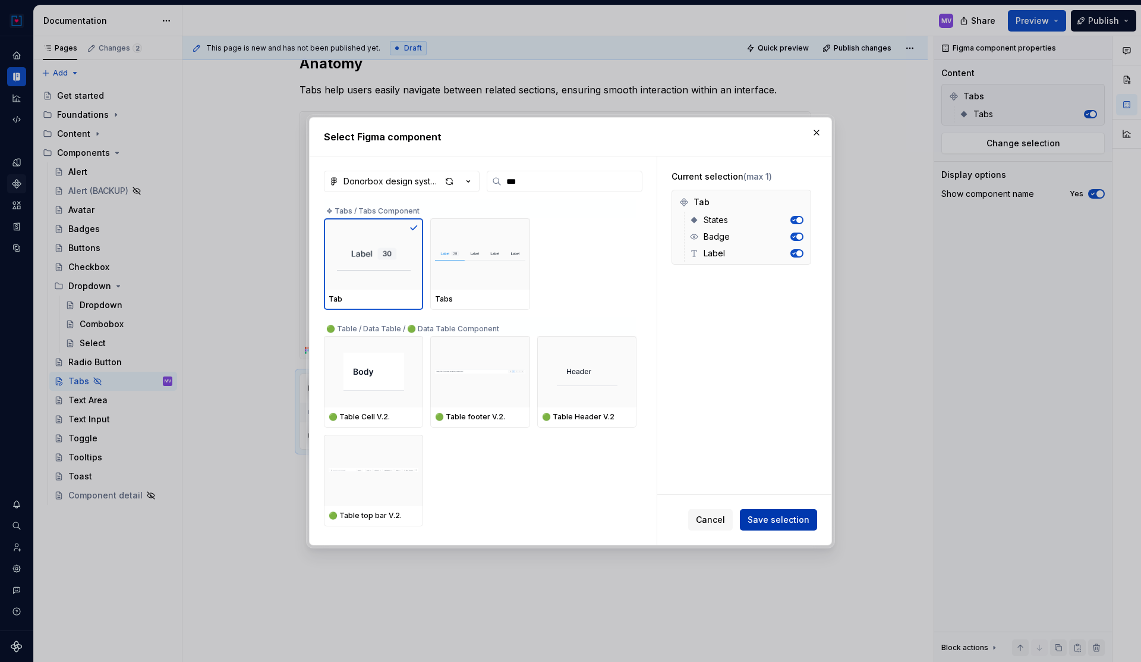
click at [776, 519] on span "Save selection" at bounding box center [779, 520] width 62 height 12
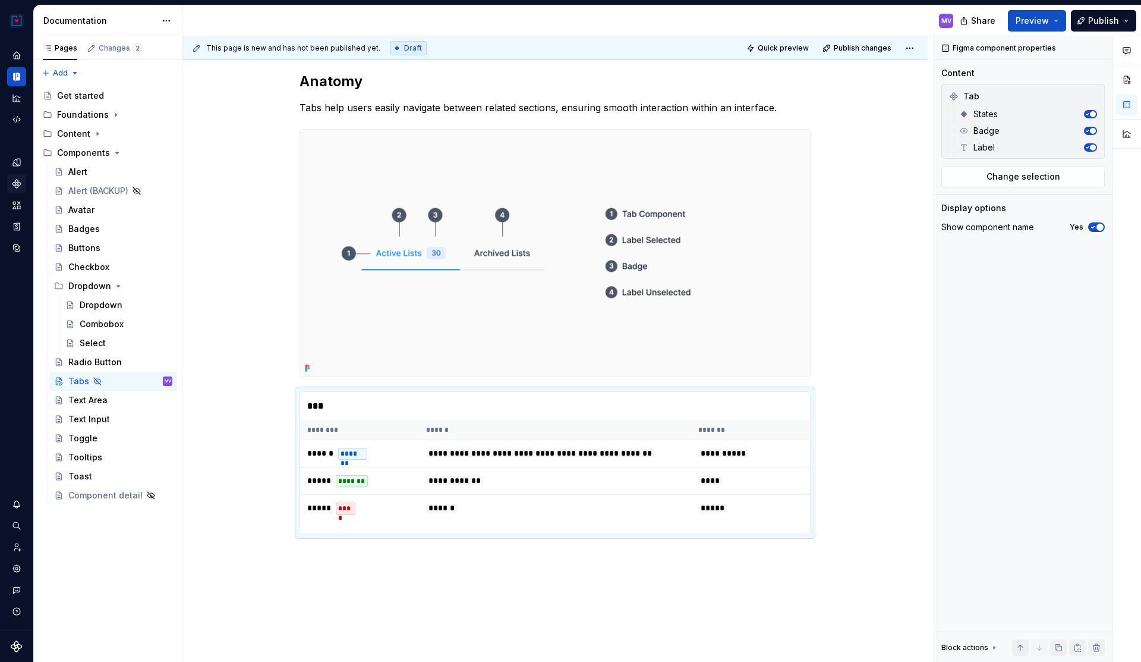
scroll to position [266, 0]
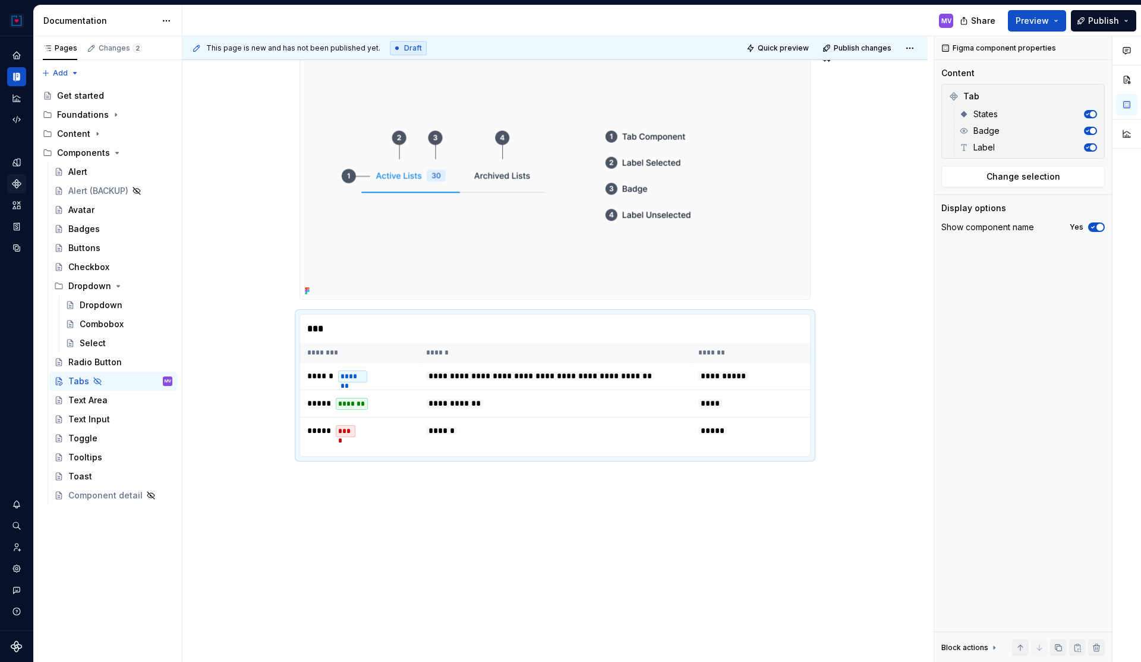
type textarea "*"
